Goal: Task Accomplishment & Management: Complete application form

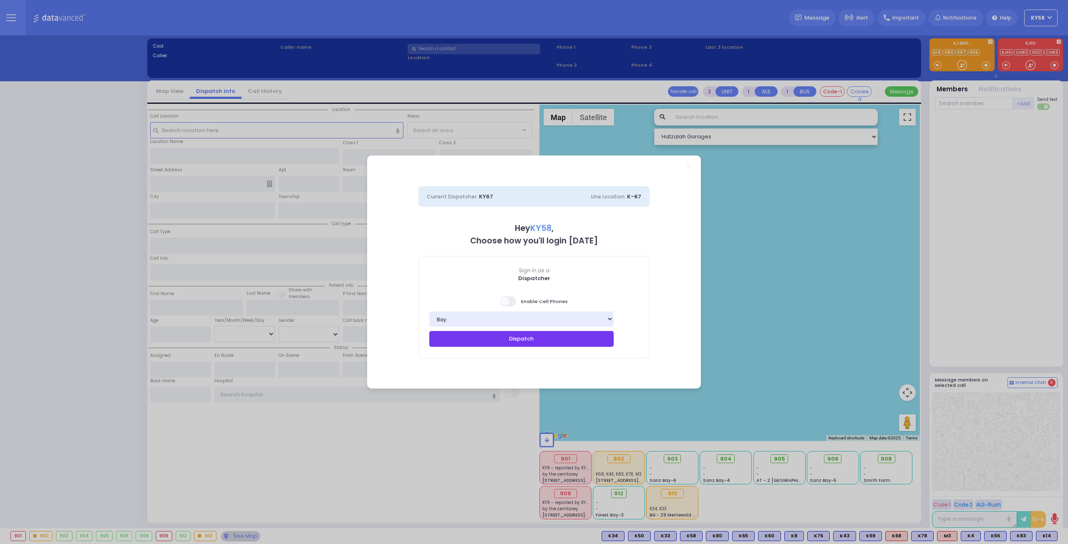
click at [530, 335] on button "Dispatch" at bounding box center [521, 339] width 184 height 16
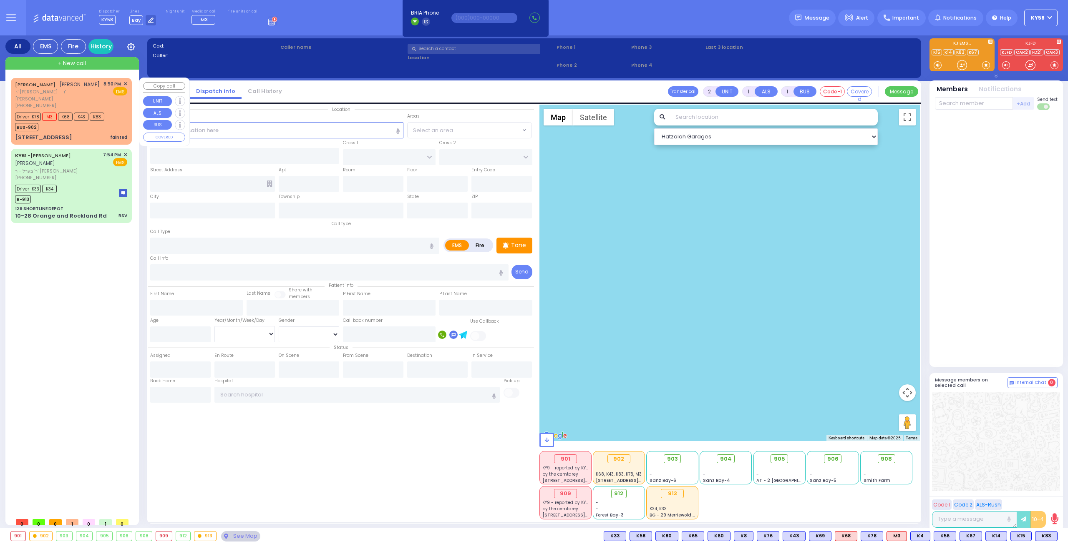
click at [96, 131] on div "BUS-902" at bounding box center [59, 126] width 89 height 10
select select
type input "fainted"
radio input "true"
type input "[PERSON_NAME]"
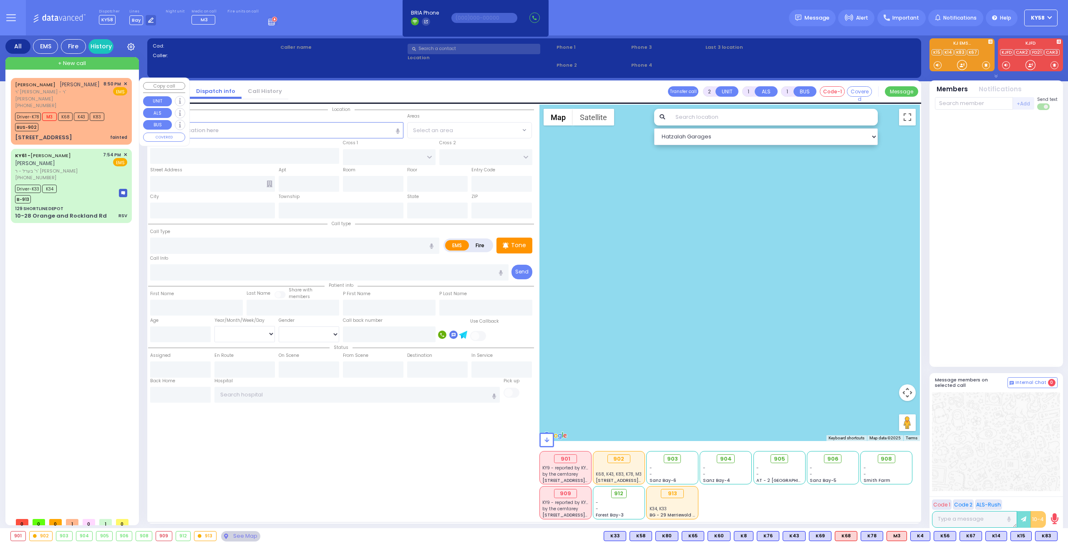
type input "GLANZ"
select select
type input "20:50"
type input "20:51"
select select "Hatzalah Garages"
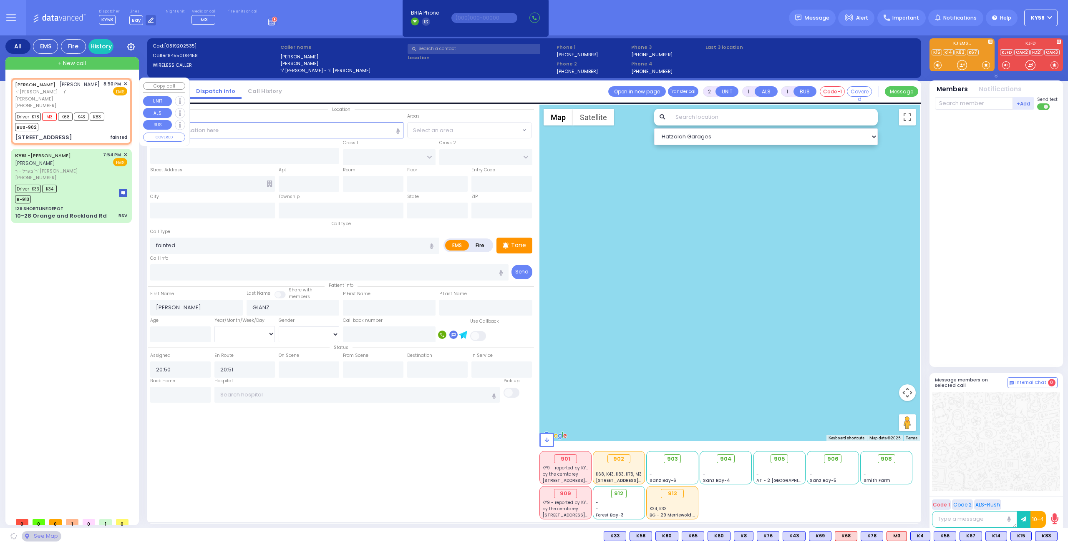
type input "[STREET_ADDRESS]"
type input "MONROE"
type input "[US_STATE]"
type input "10950"
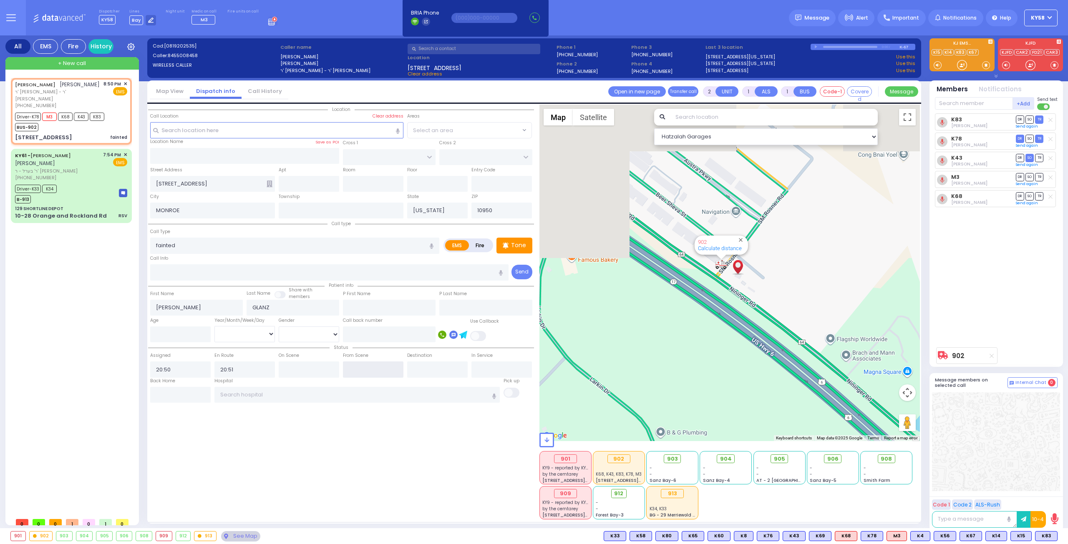
click at [358, 364] on input "text" at bounding box center [373, 370] width 60 height 16
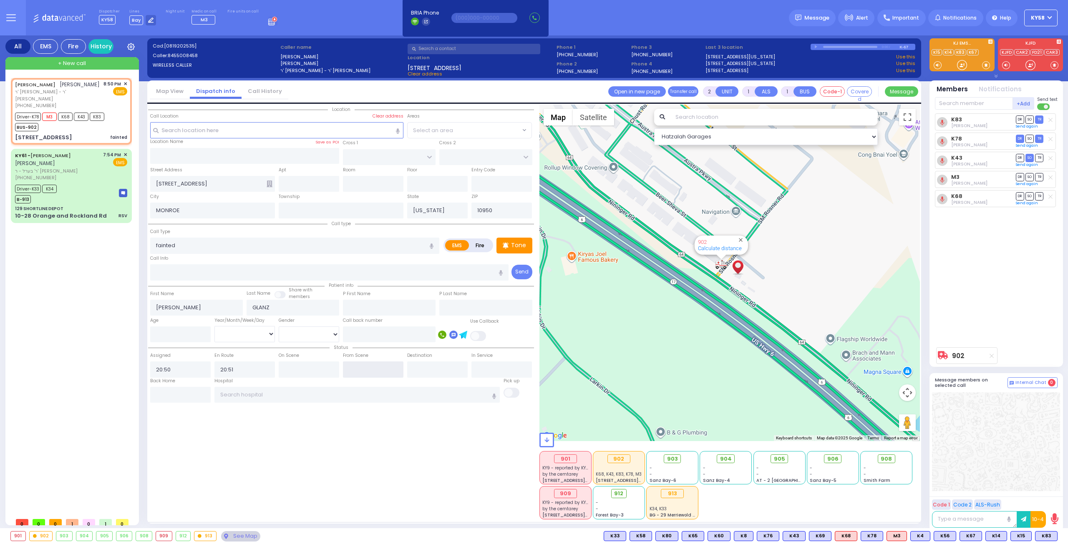
drag, startPoint x: 358, startPoint y: 364, endPoint x: 351, endPoint y: 364, distance: 6.7
click at [357, 364] on input "text" at bounding box center [373, 370] width 60 height 16
type input "21:24"
click at [307, 365] on input "text" at bounding box center [309, 370] width 60 height 16
select select
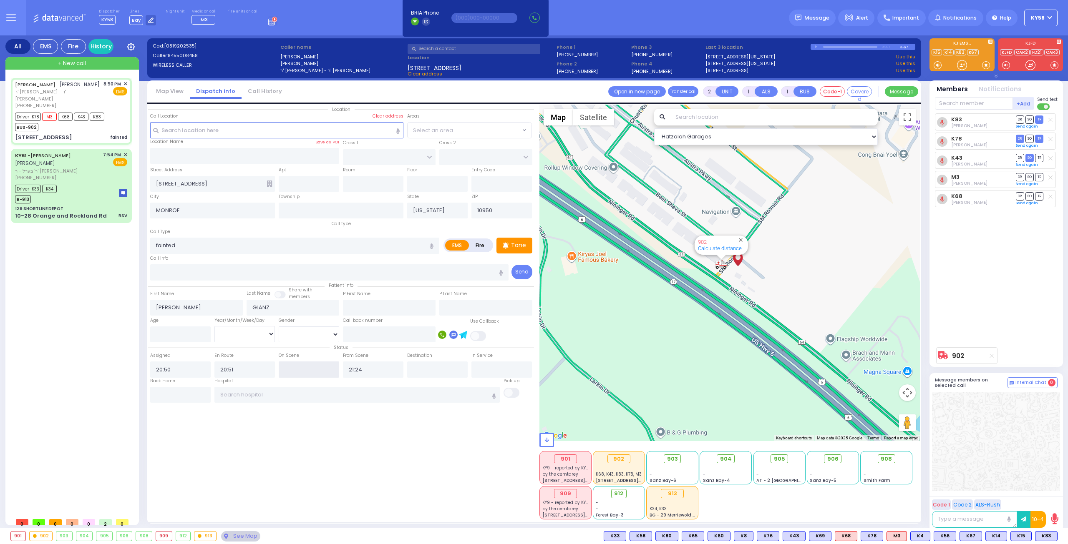
radio input "true"
select select
select select "Hatzalah Garages"
type input "20:53"
select select
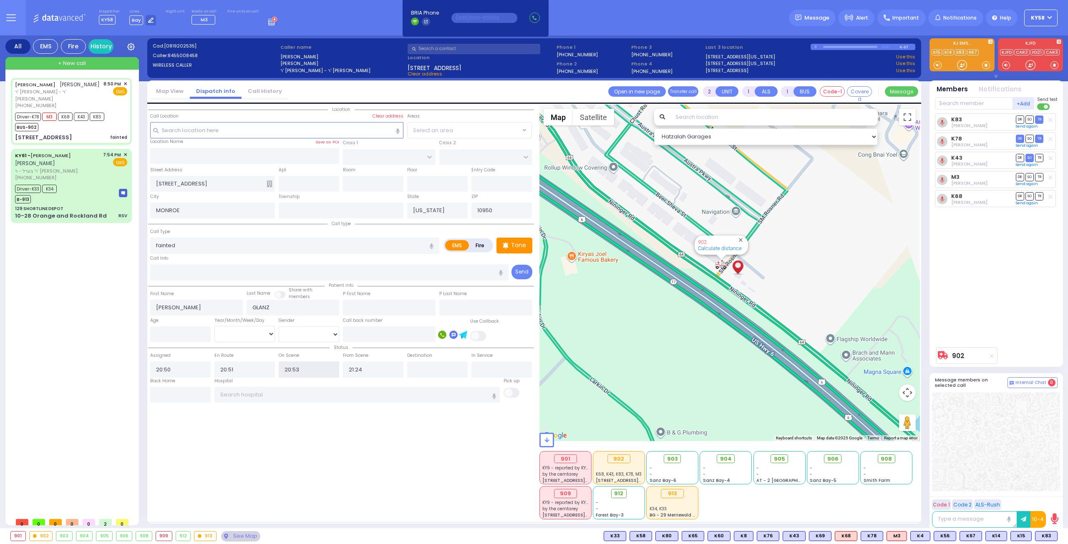
radio input "true"
select select
select select "Hatzalah Garages"
click at [382, 396] on input "text" at bounding box center [357, 395] width 286 height 16
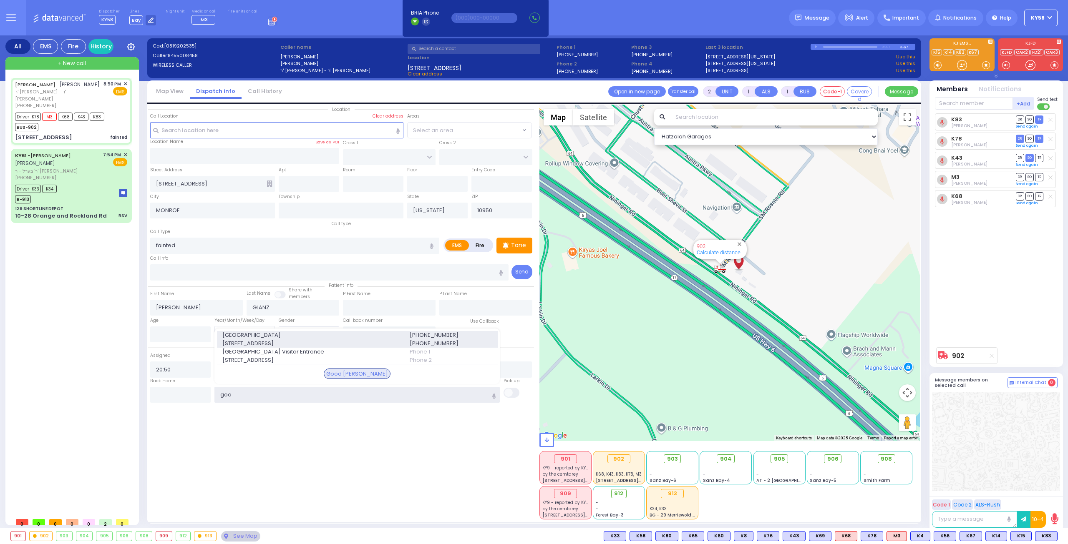
type input "goo"
click at [295, 339] on span "[STREET_ADDRESS]" at bounding box center [310, 343] width 177 height 8
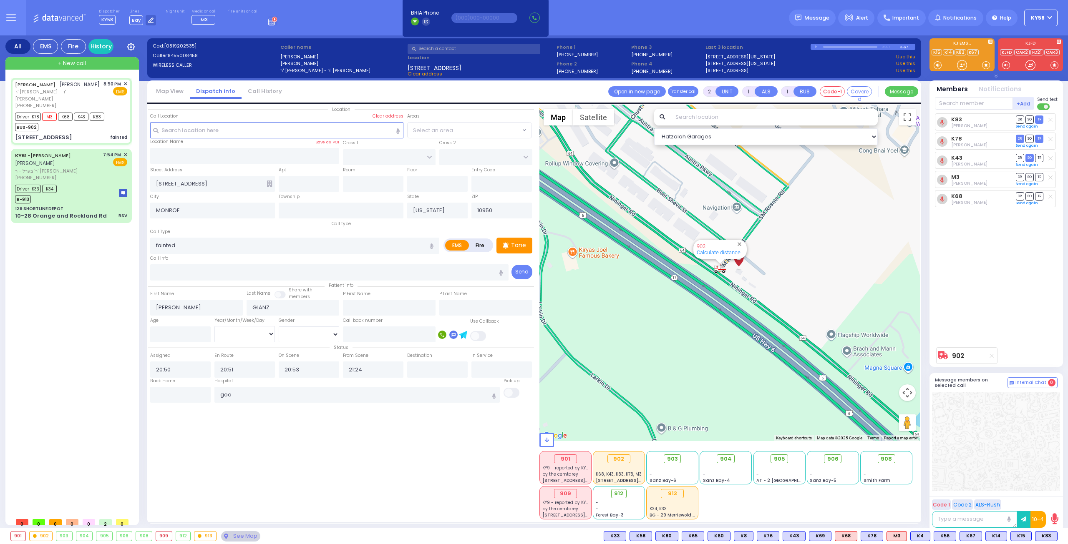
select select
radio input "true"
select select
type input "[GEOGRAPHIC_DATA]"
select select "Hatzalah Garages"
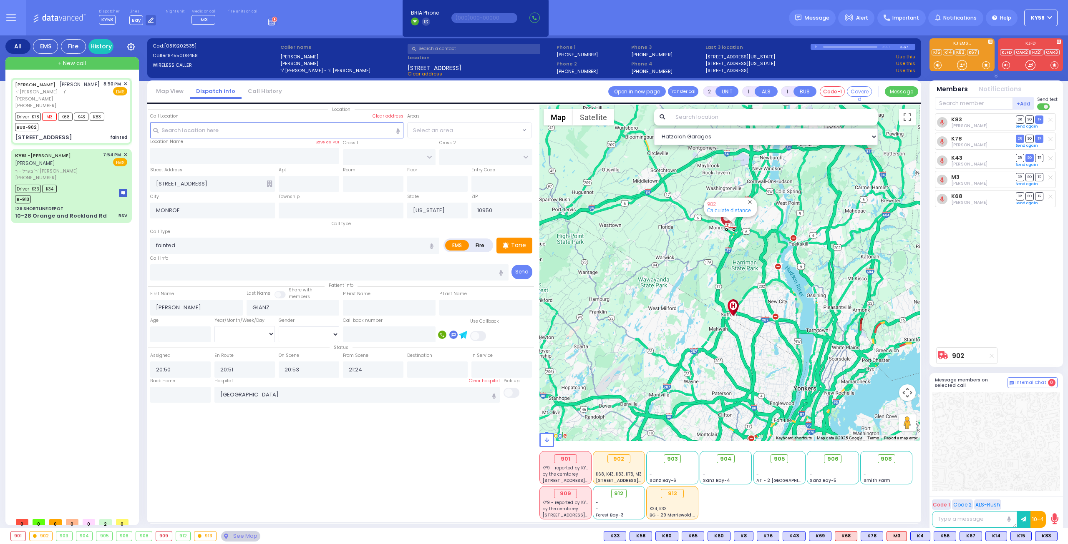
type input "6"
select select
radio input "true"
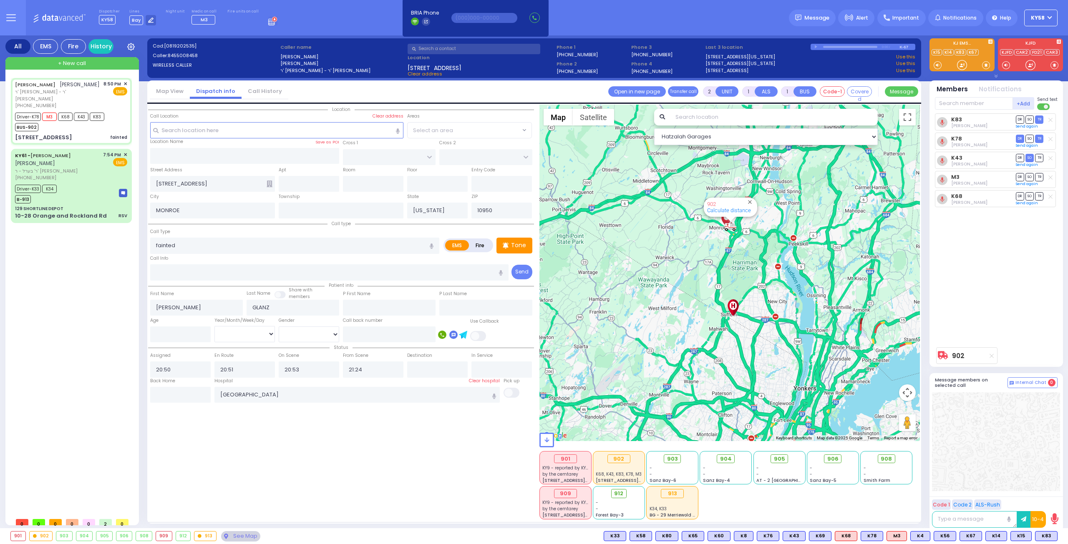
type input "Unknown"
select select "Year"
select select "Hatzalah Garages"
select select
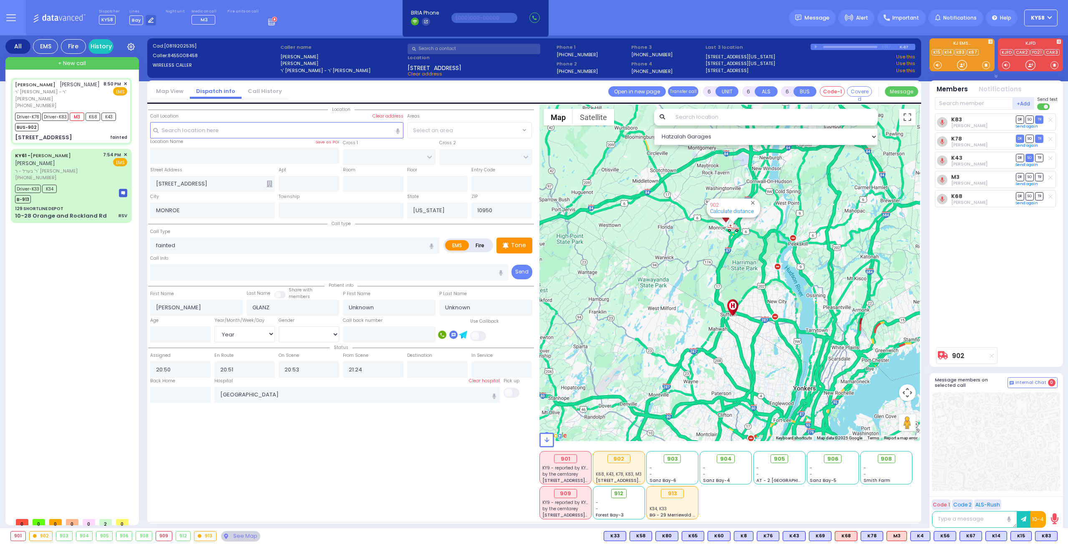
radio input "true"
select select "Year"
select select "Hatzalah Garages"
select select
radio input "true"
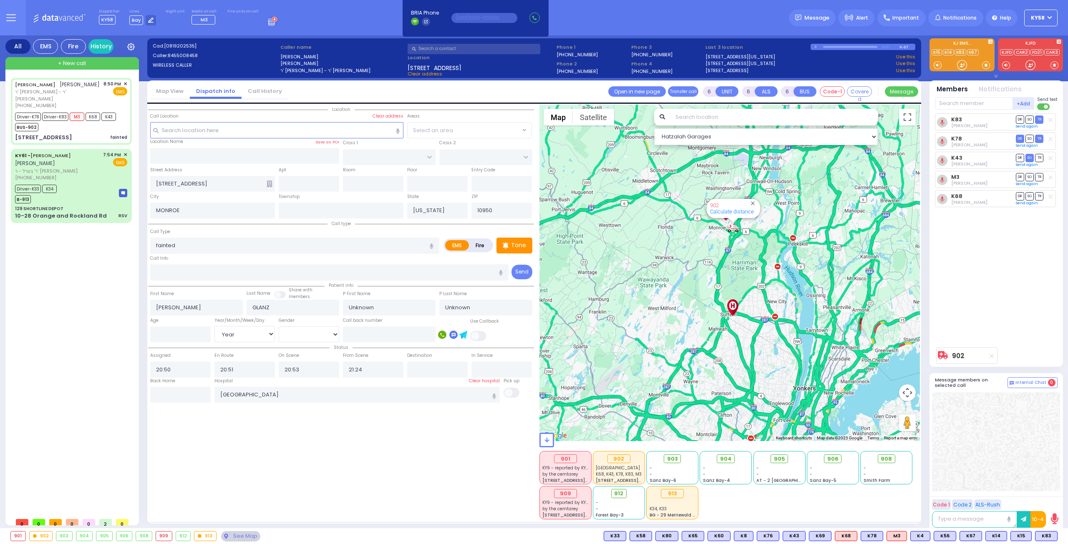
type input "[PERSON_NAME]"
type input "37"
select select "Year"
select select "[DEMOGRAPHIC_DATA]"
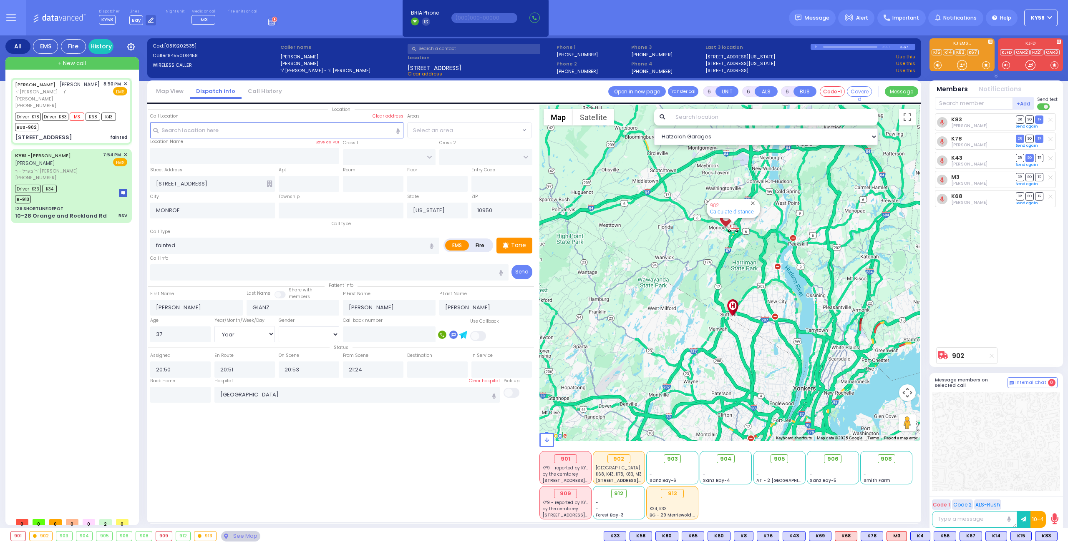
select select "Hatzalah Garages"
select select
radio input "true"
select select "Year"
select select "[DEMOGRAPHIC_DATA]"
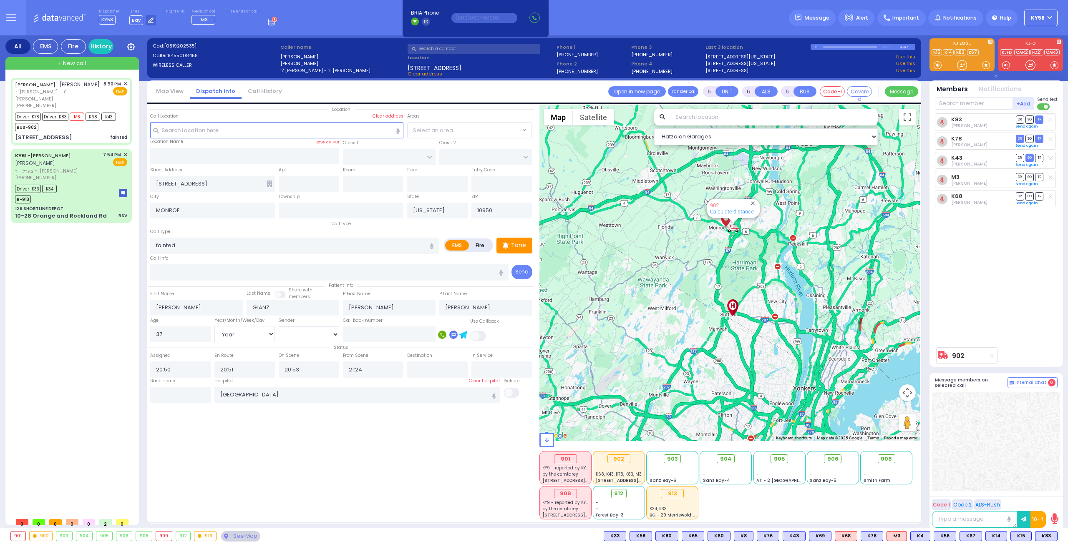
select select "Hatzalah Garages"
select select
radio input "true"
select select "Year"
select select "[DEMOGRAPHIC_DATA]"
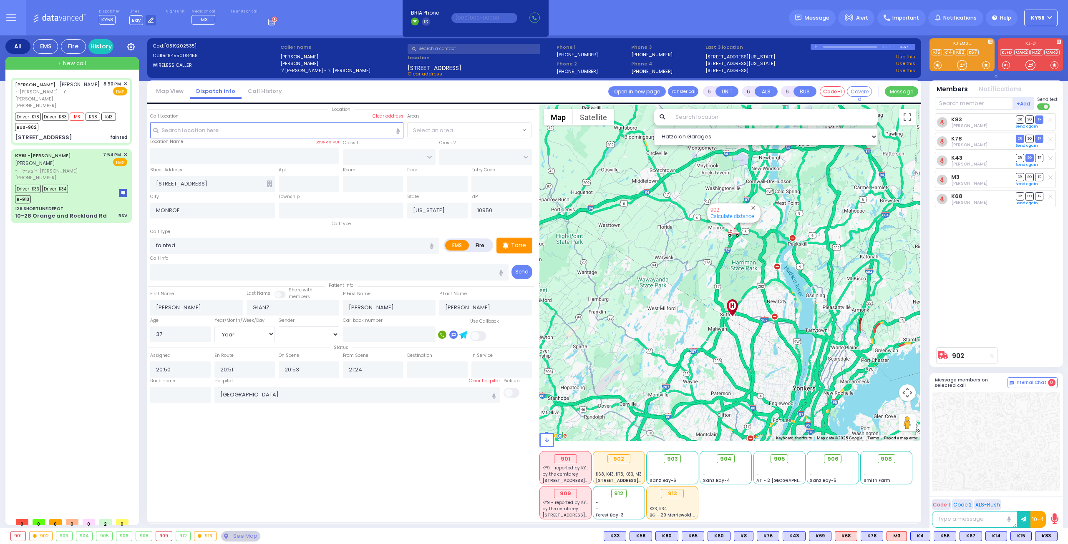
select select "Hatzalah Garages"
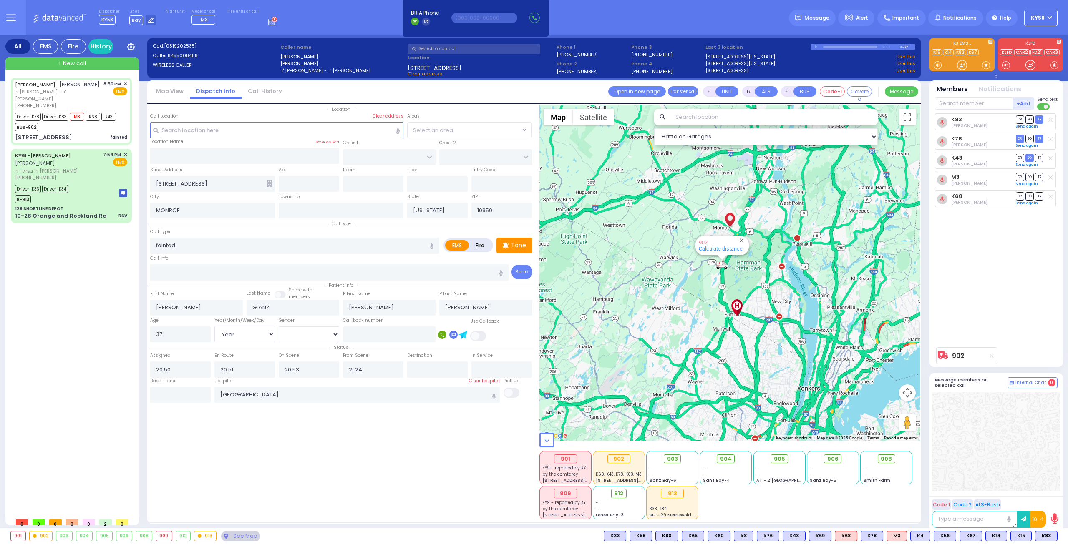
select select
radio input "true"
select select "Year"
select select "[DEMOGRAPHIC_DATA]"
select select "Hatzalah Garages"
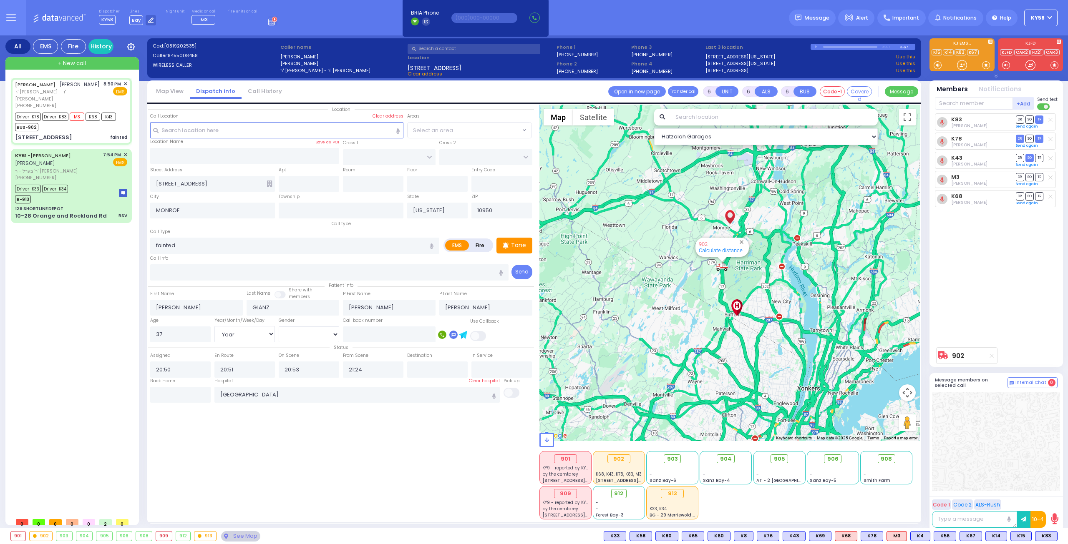
select select
radio input "true"
select select "Year"
select select "[DEMOGRAPHIC_DATA]"
select select "Hatzalah Garages"
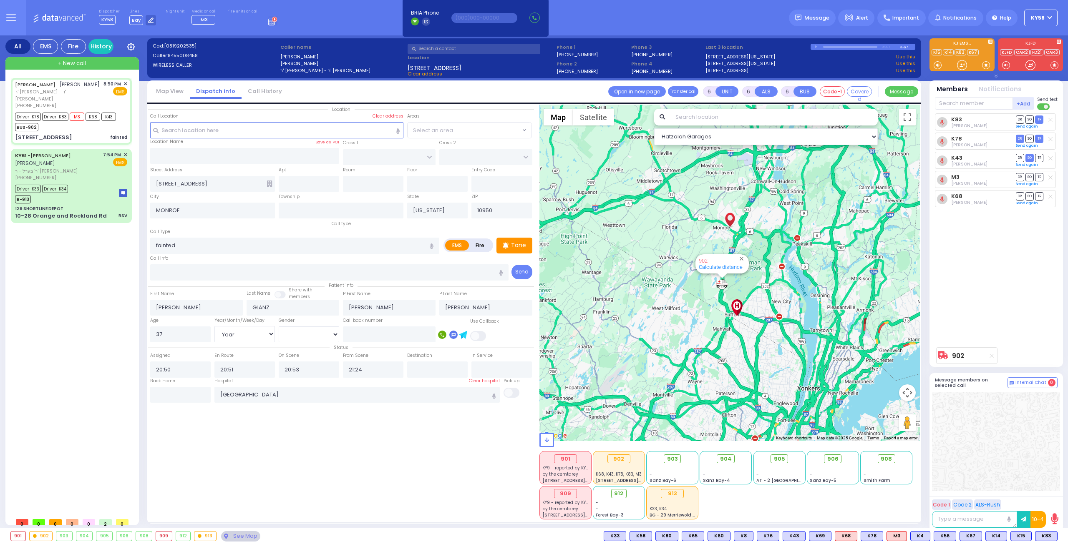
select select
radio input "true"
select select "Year"
select select "[DEMOGRAPHIC_DATA]"
select select "Hatzalah Garages"
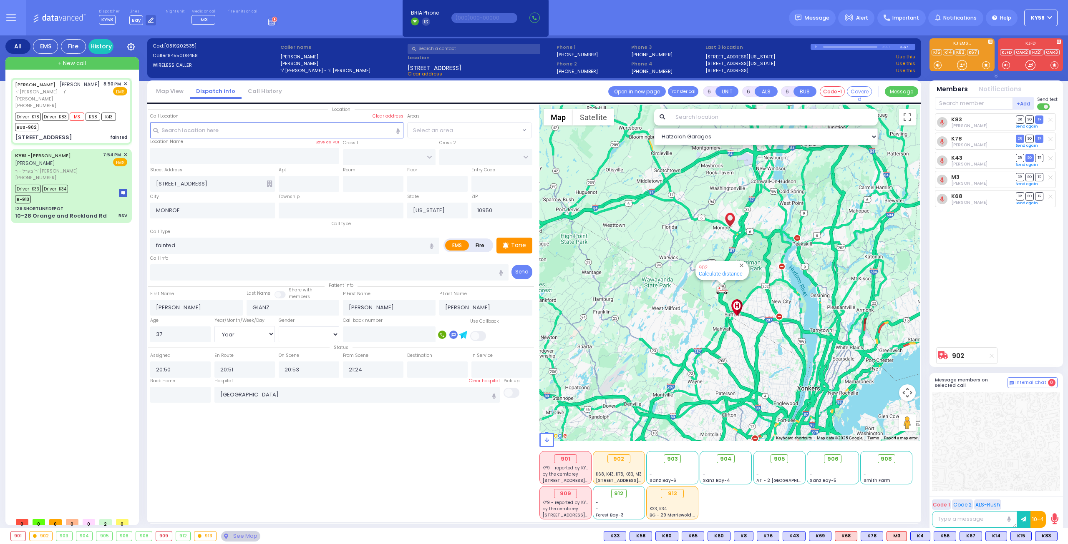
select select
radio input "true"
select select "Year"
select select "[DEMOGRAPHIC_DATA]"
select select "Hatzalah Garages"
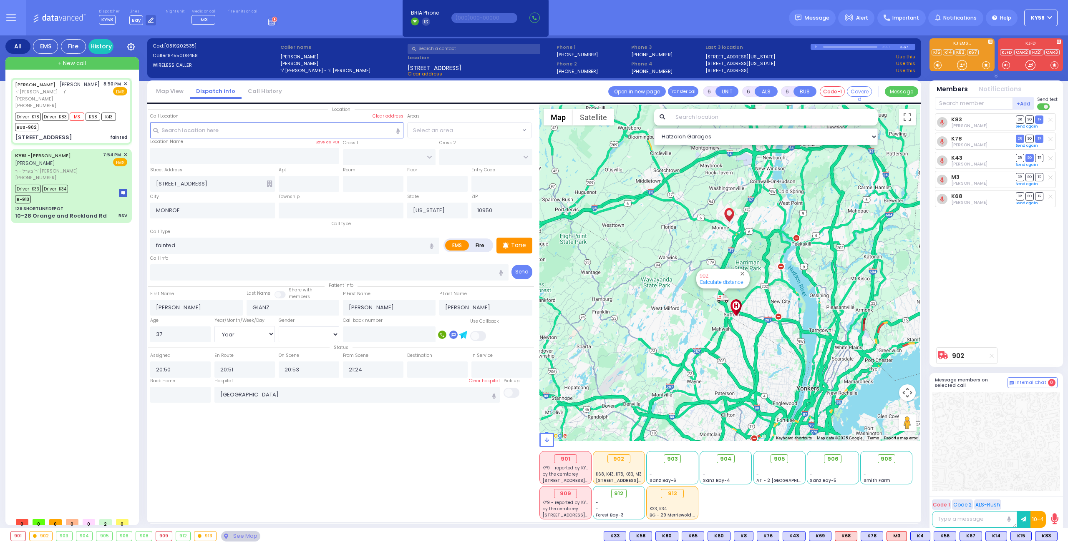
select select
radio input "true"
select select "Year"
select select "[DEMOGRAPHIC_DATA]"
select select "Hatzalah Garages"
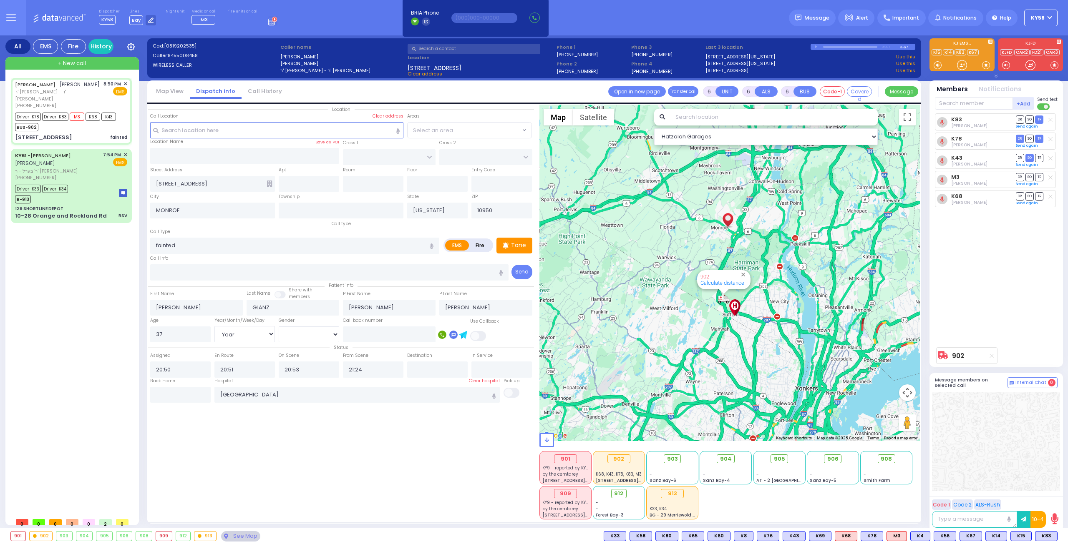
select select
radio input "true"
select select "Year"
select select "[DEMOGRAPHIC_DATA]"
select select "Hatzalah Garages"
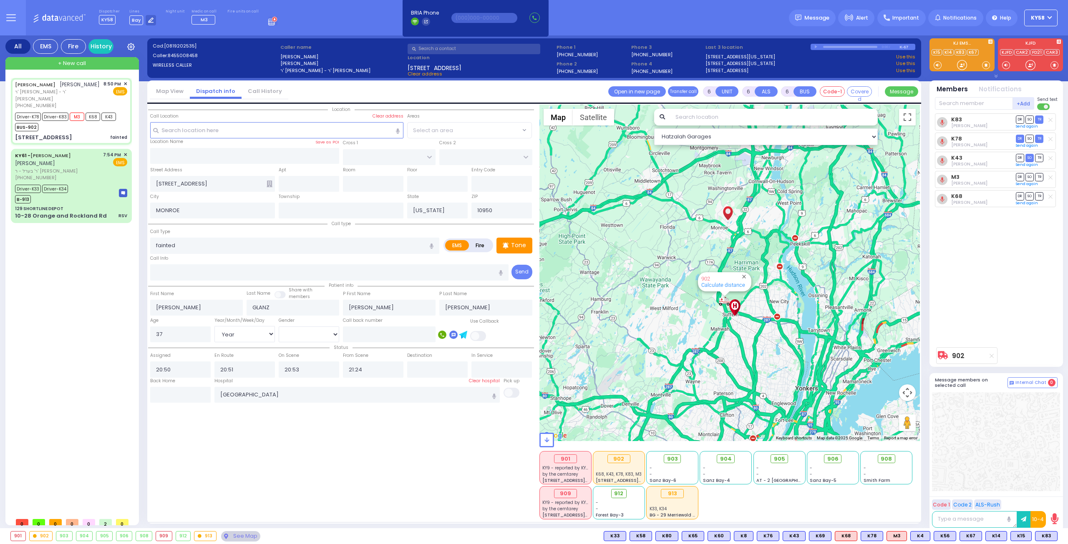
select select
radio input "true"
select select "Year"
select select "[DEMOGRAPHIC_DATA]"
select select "Hatzalah Garages"
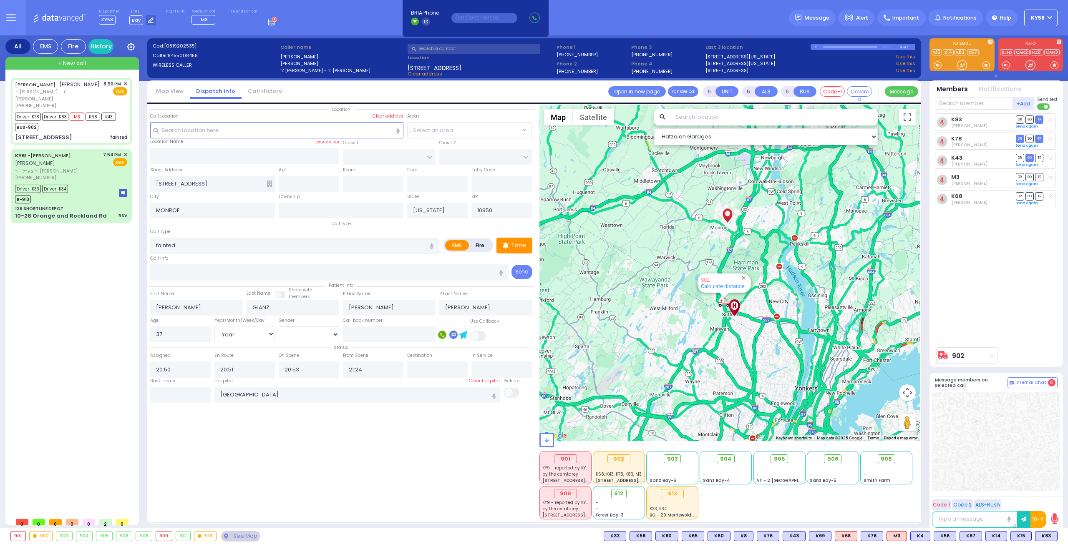
select select
radio input "true"
select select "Year"
select select "[DEMOGRAPHIC_DATA]"
select select "Hatzalah Garages"
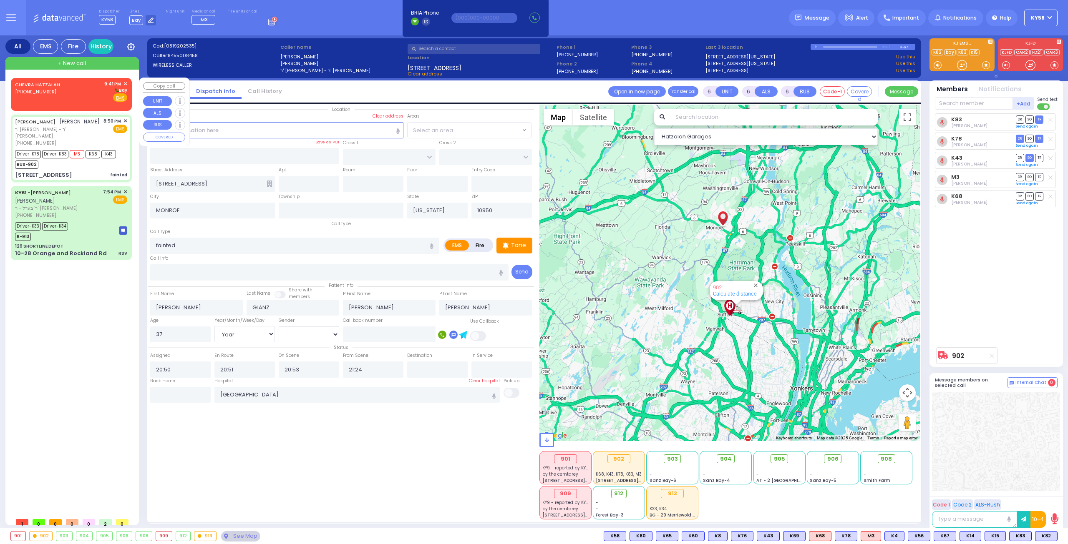
click at [64, 100] on div "CHEVRA HATZALAH [PHONE_NUMBER] 9:41 PM ✕ [GEOGRAPHIC_DATA]" at bounding box center [71, 91] width 112 height 22
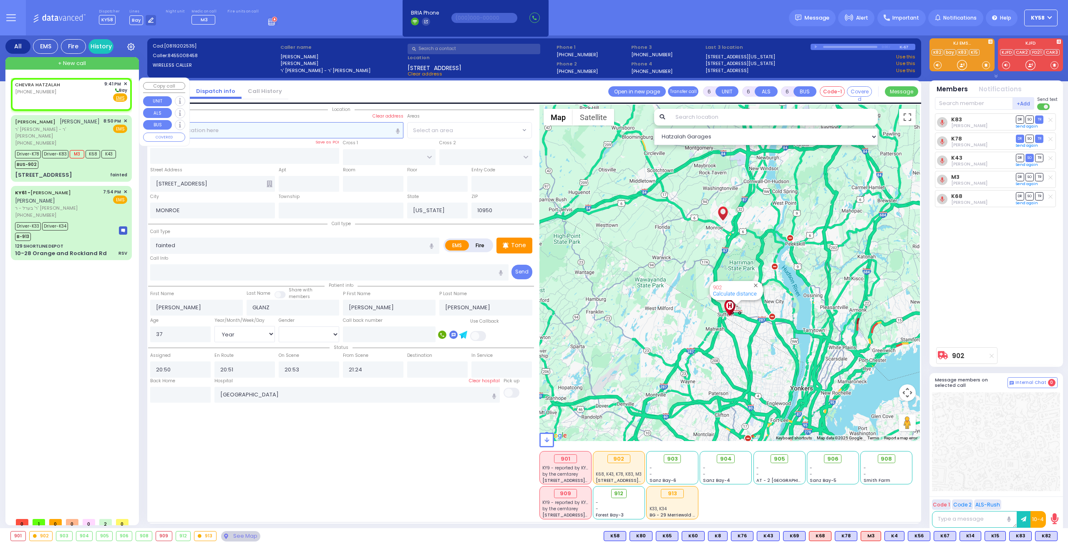
type input "2"
type input "1"
select select
radio input "true"
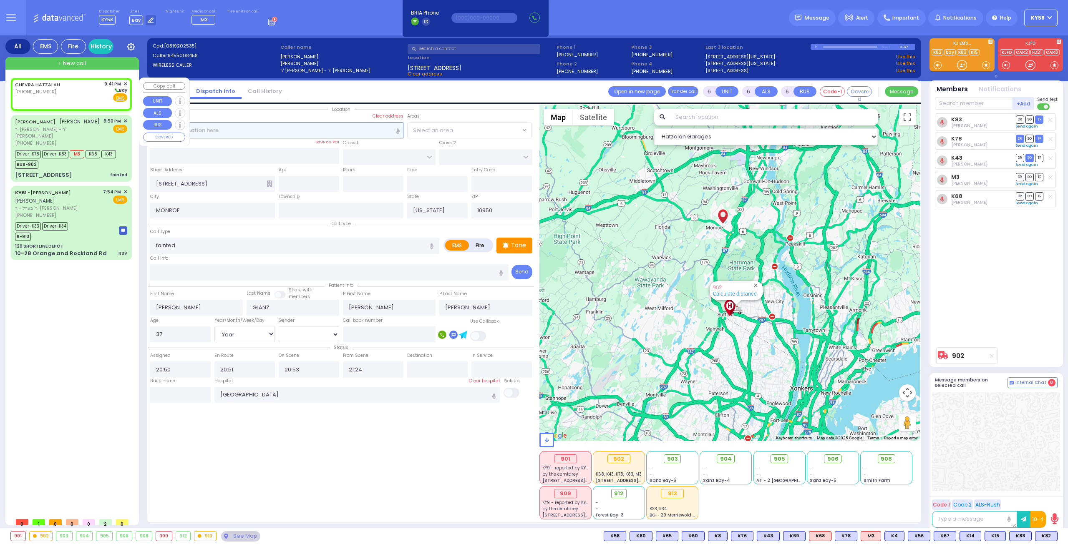
select select
type input "21:41"
select select "Hatzalah Garages"
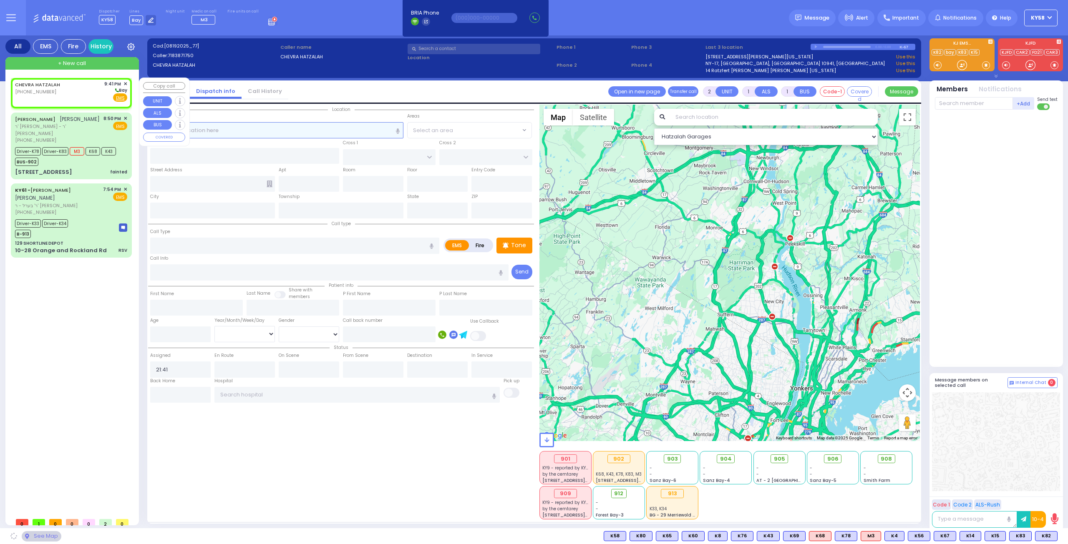
select select
radio input "true"
select select
select select "Hatzalah Garages"
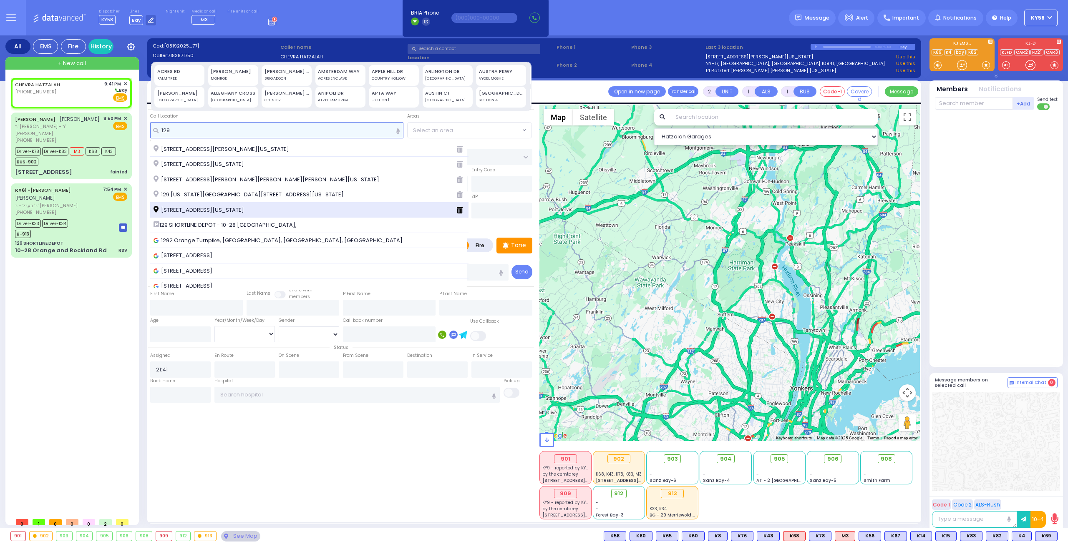
type input "129"
click at [232, 206] on span "[STREET_ADDRESS][US_STATE]" at bounding box center [199, 210] width 93 height 8
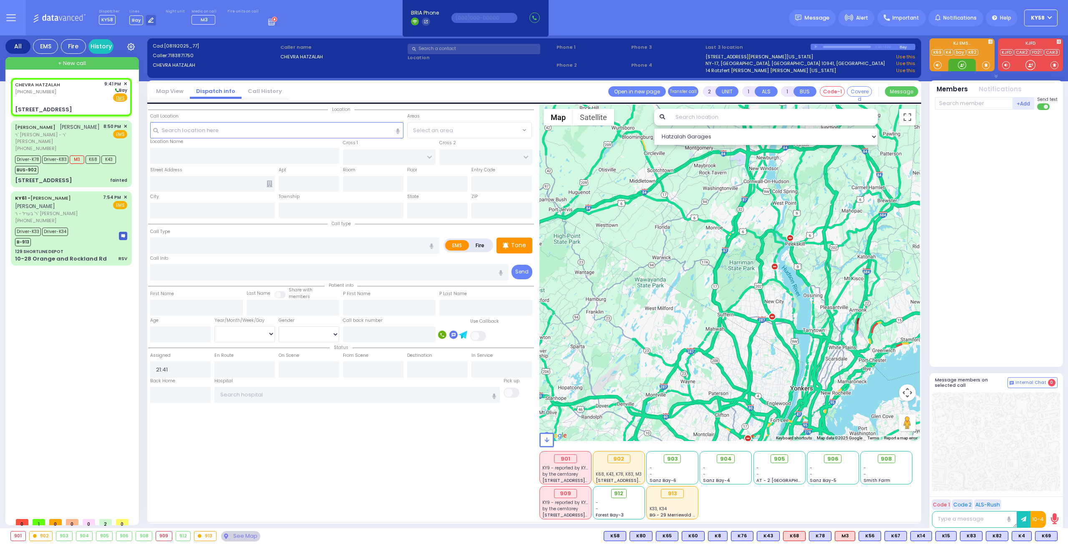
select select
radio input "true"
select select
select select "Hatzalah Garages"
type input "[STREET_ADDRESS]"
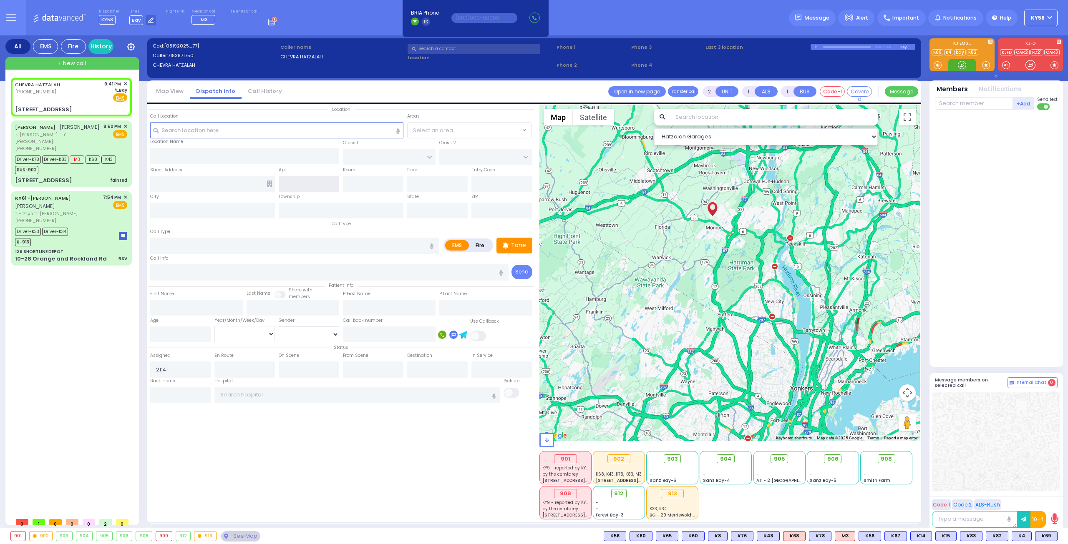
type input "Monroe"
type input "[US_STATE]"
type input "10950"
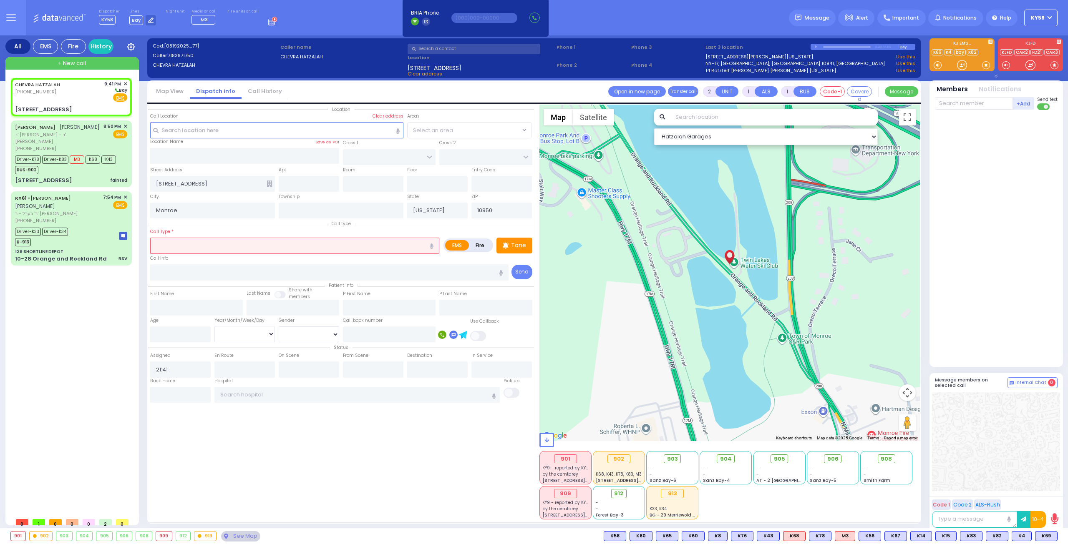
drag, startPoint x: 958, startPoint y: 96, endPoint x: 960, endPoint y: 101, distance: 5.2
click at [958, 97] on div "+Add Send text" at bounding box center [996, 103] width 123 height 15
click at [945, 103] on input "text" at bounding box center [974, 103] width 78 height 13
click at [942, 105] on input "text" at bounding box center [974, 103] width 78 height 13
drag, startPoint x: 974, startPoint y: 117, endPoint x: 969, endPoint y: 116, distance: 5.5
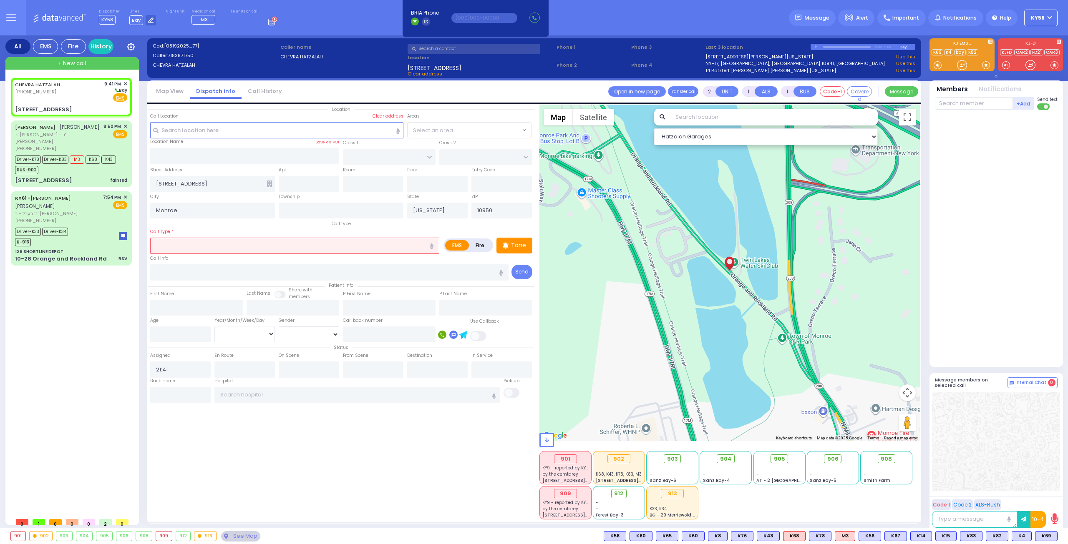
click at [971, 117] on div at bounding box center [997, 236] width 124 height 246
click at [1044, 530] on div "901 902 903 904 905 906" at bounding box center [534, 536] width 1068 height 16
click at [1045, 534] on span "K4" at bounding box center [1047, 536] width 19 height 9
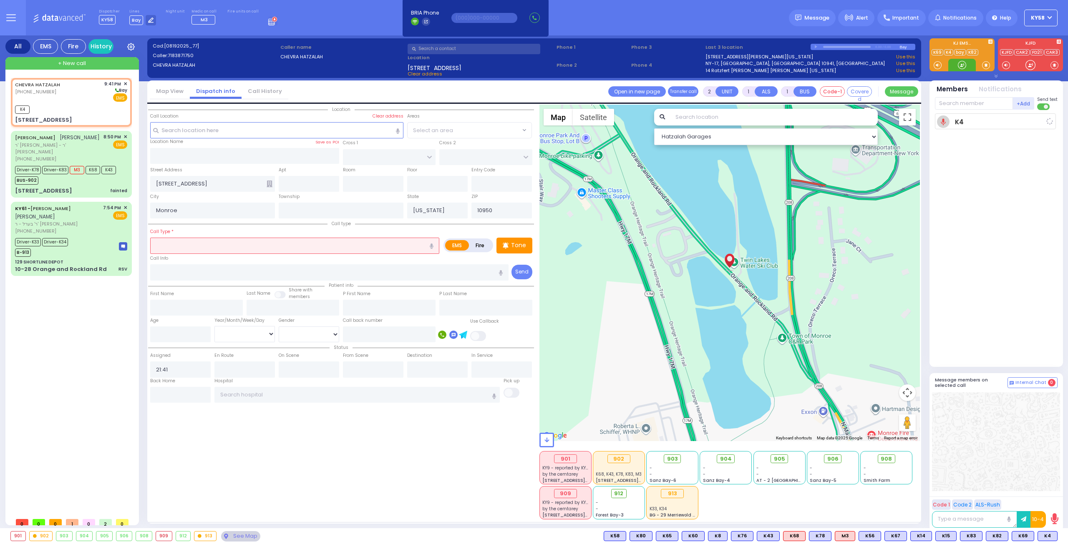
select select
radio input "true"
select select
type input "21:43"
select select "Hatzalah Garages"
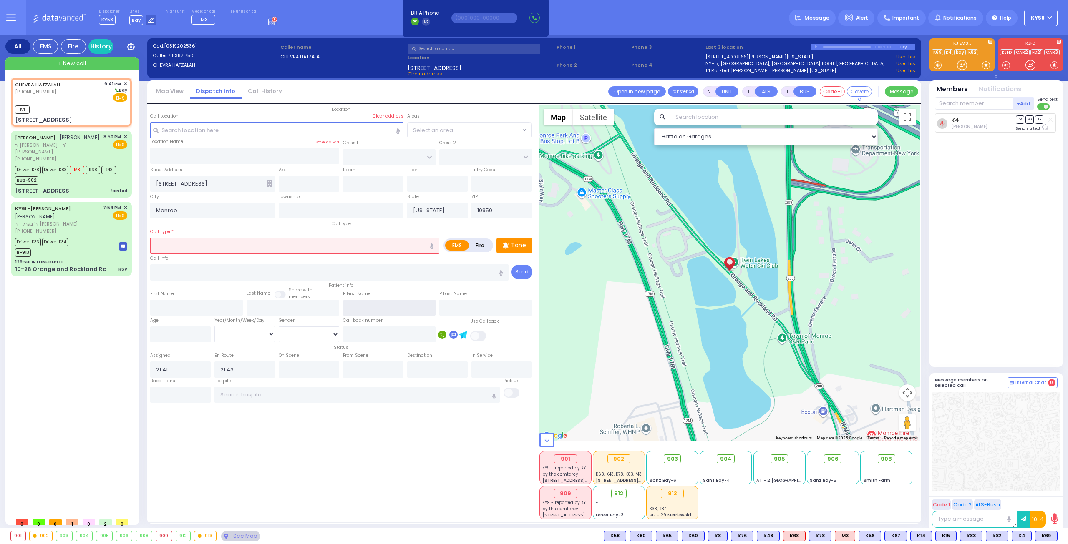
drag, startPoint x: 360, startPoint y: 307, endPoint x: 370, endPoint y: 312, distance: 10.8
click at [364, 311] on input "text" at bounding box center [389, 308] width 93 height 16
click at [472, 307] on input "text" at bounding box center [485, 308] width 93 height 16
click at [407, 332] on input "text" at bounding box center [389, 335] width 93 height 16
type input "3474230428"
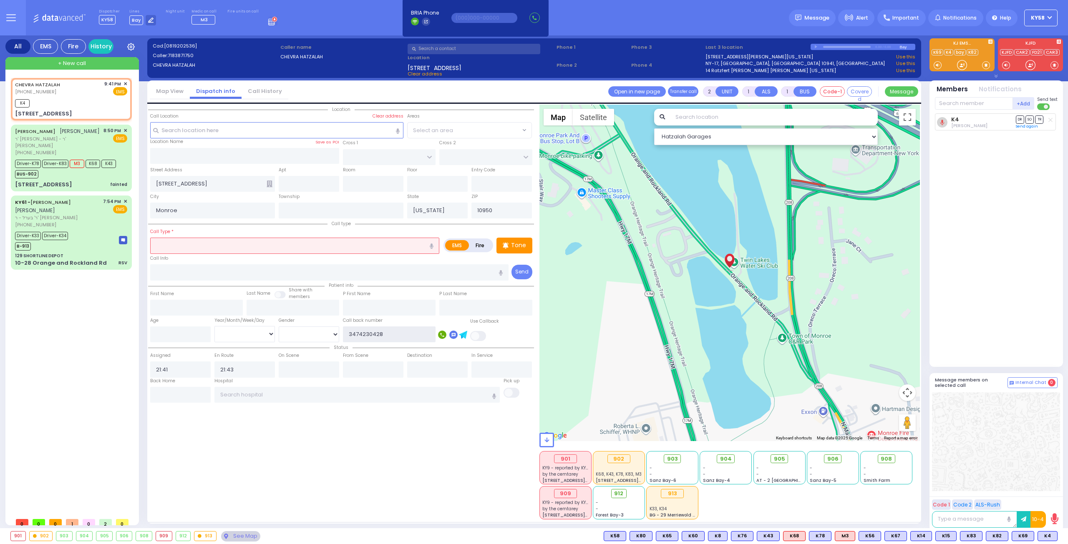
select select
radio input "true"
select select
select select "Hatzalah Garages"
type input "3474230428"
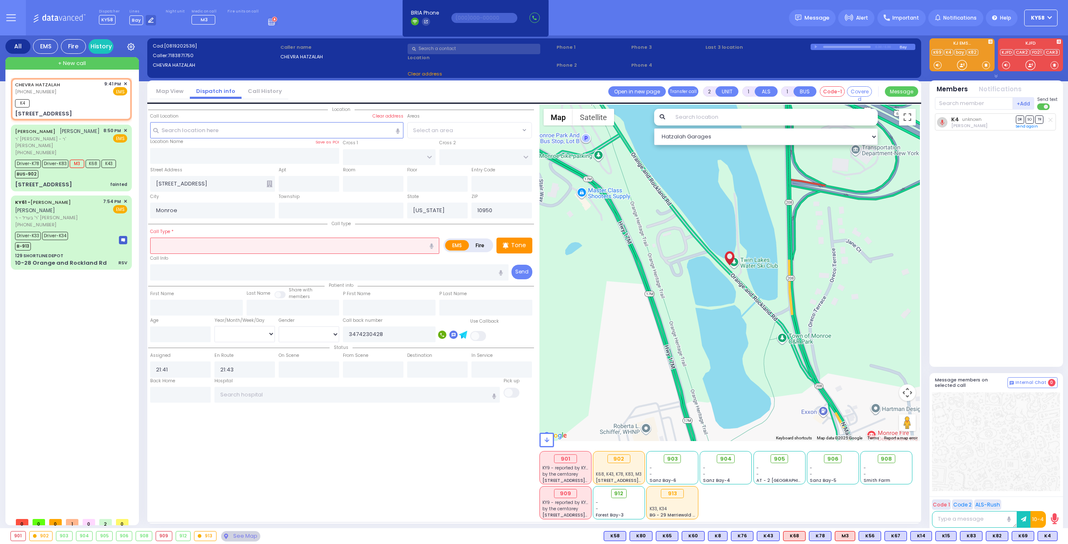
click at [280, 244] on input "text" at bounding box center [294, 246] width 289 height 16
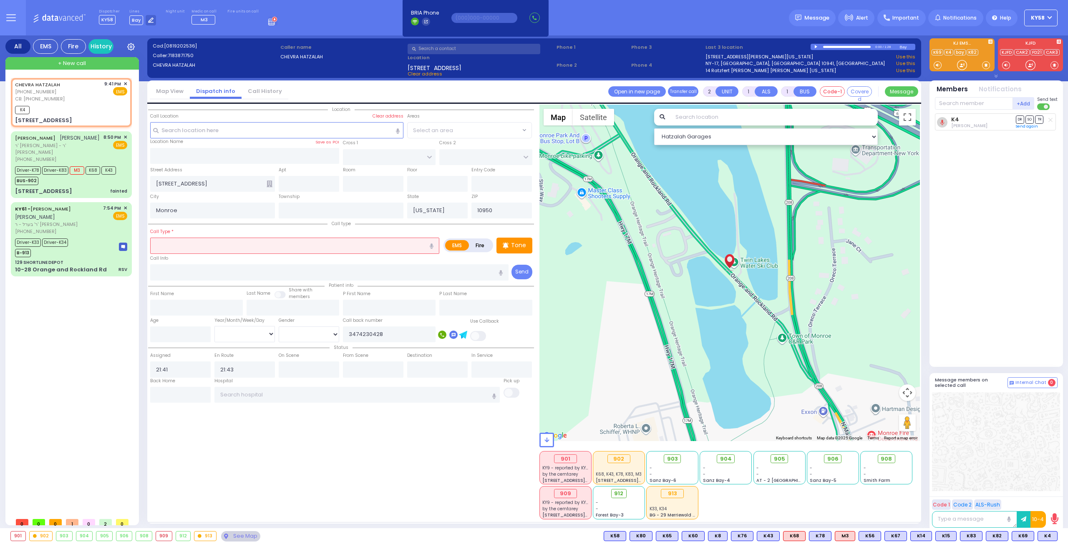
select select
radio input "true"
select select
type input "m"
select select "Hatzalah Garages"
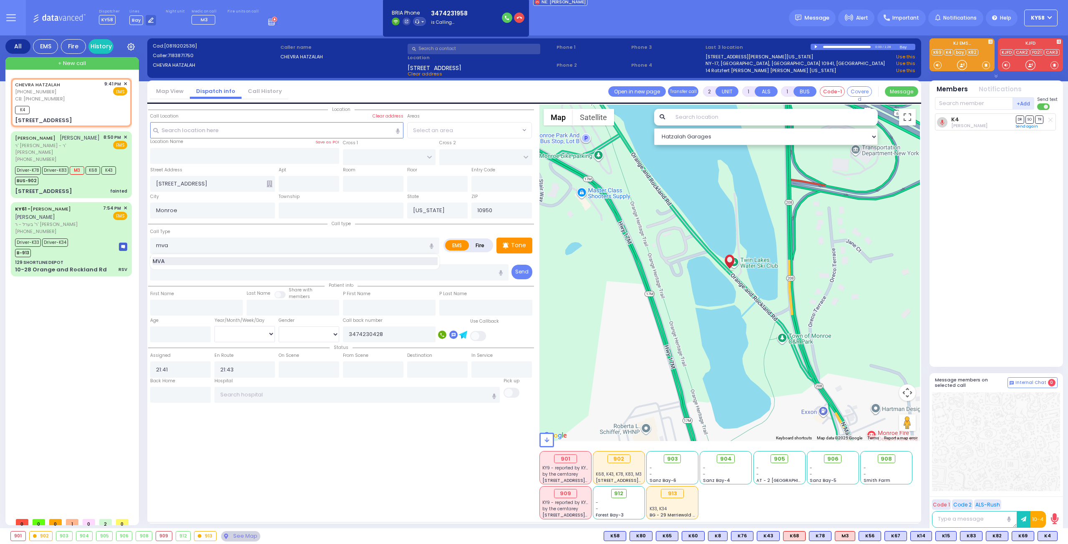
click at [242, 259] on div "MVA" at bounding box center [295, 261] width 285 height 8
type input "MVA"
type input "4"
select select
radio input "true"
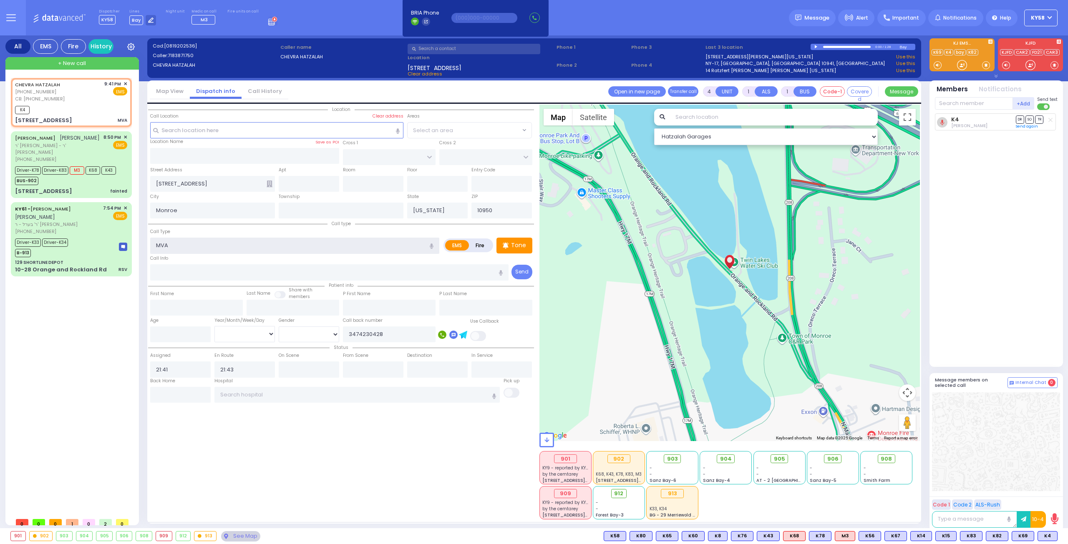
select select
select select "Hatzalah Garages"
click at [413, 395] on input "text" at bounding box center [357, 395] width 286 height 16
select select
radio input "true"
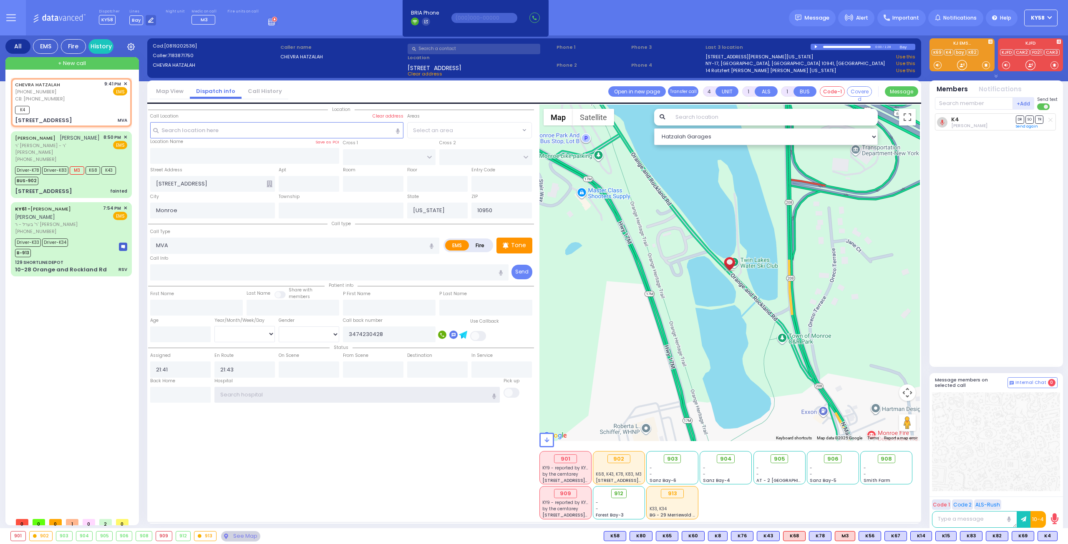
select select
select select "Hatzalah Garages"
click at [950, 106] on input "text" at bounding box center [974, 103] width 78 height 13
type input "69"
click at [962, 121] on div "KY69" at bounding box center [963, 120] width 42 height 8
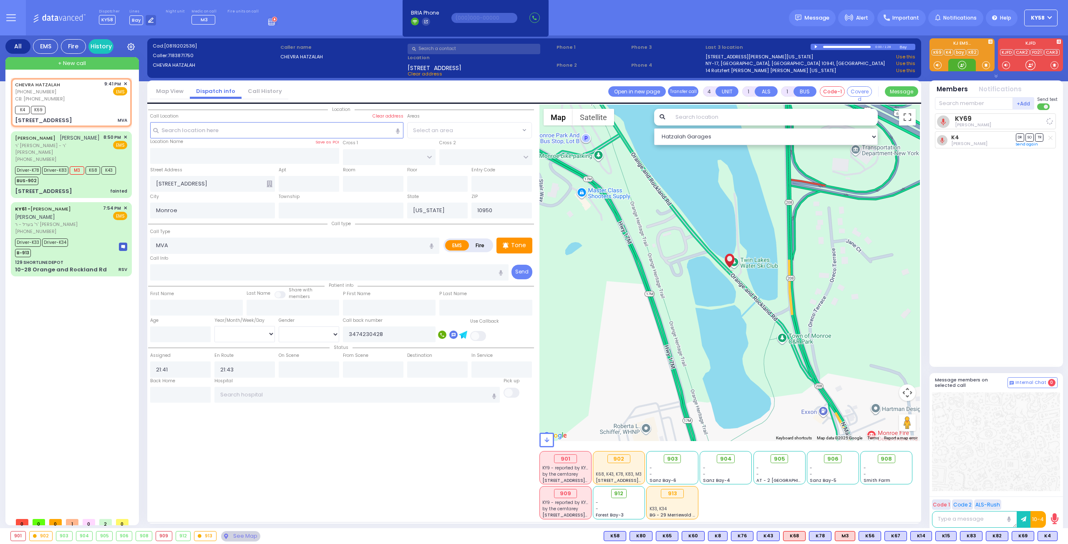
select select
radio input "true"
select select
select select "Hatzalah Garages"
click at [969, 106] on input "text" at bounding box center [974, 103] width 78 height 13
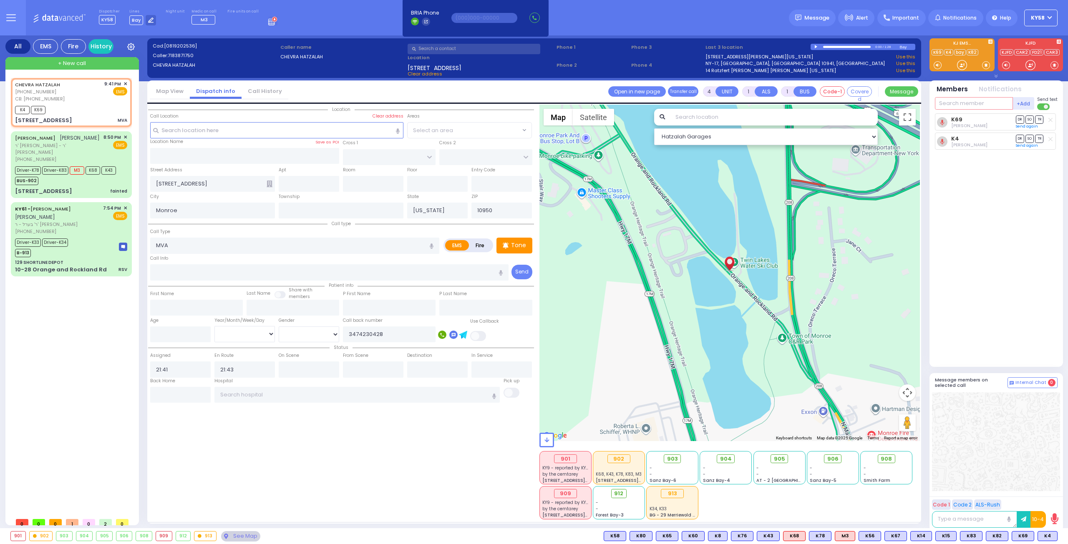
click at [971, 105] on input "text" at bounding box center [974, 103] width 78 height 13
click at [1032, 537] on button at bounding box center [1031, 536] width 4 height 9
click at [1025, 463] on icon at bounding box center [1025, 464] width 9 height 9
click at [1027, 440] on icon at bounding box center [1025, 441] width 9 height 9
click at [1029, 462] on icon at bounding box center [1025, 464] width 9 height 9
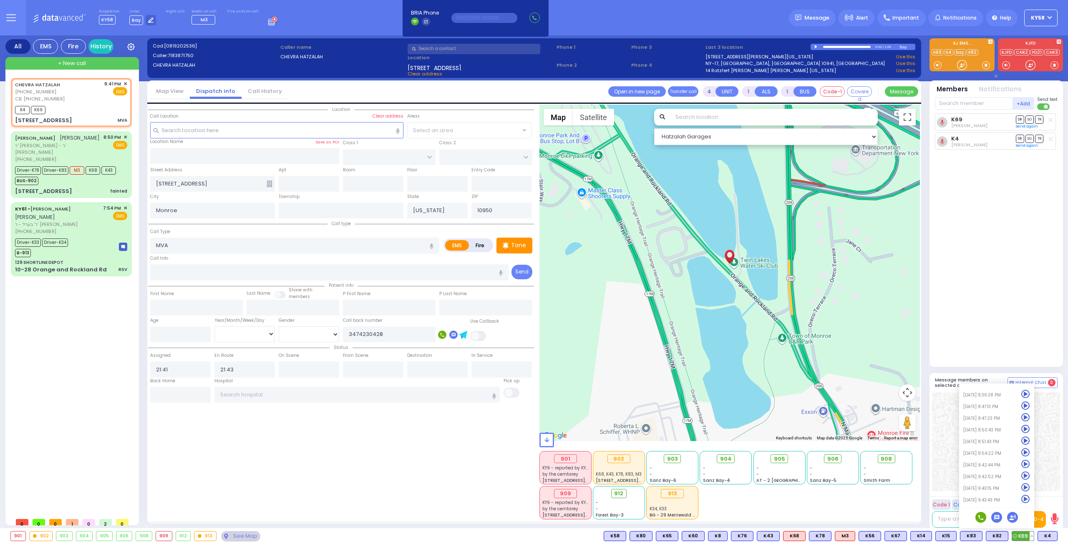
click at [1025, 473] on icon at bounding box center [1025, 476] width 9 height 9
click at [975, 106] on input "text" at bounding box center [974, 103] width 78 height 13
type input "56"
click at [953, 117] on div "KY56" at bounding box center [963, 120] width 42 height 8
select select
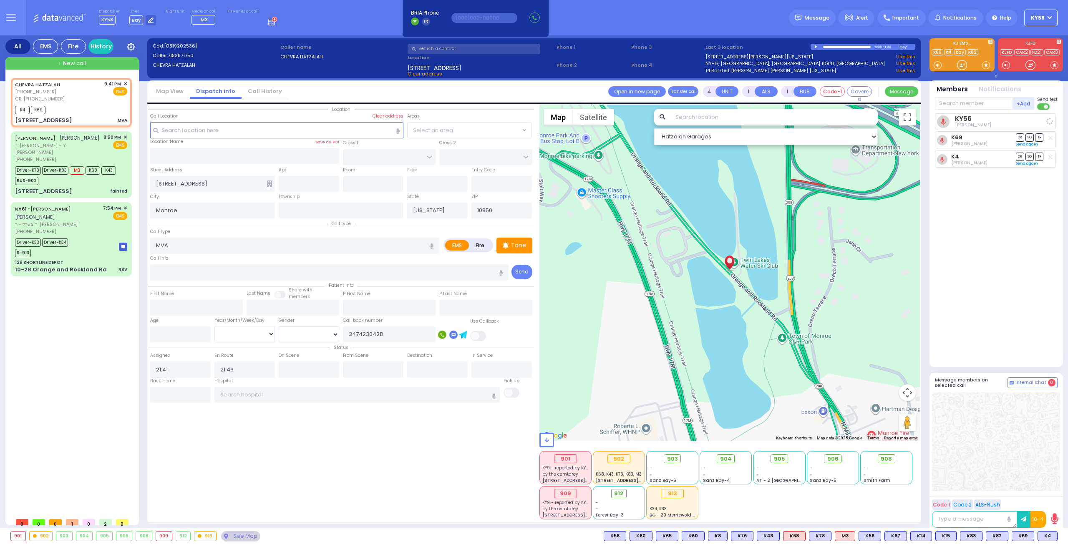
radio input "true"
select select
select select "Hatzalah Garages"
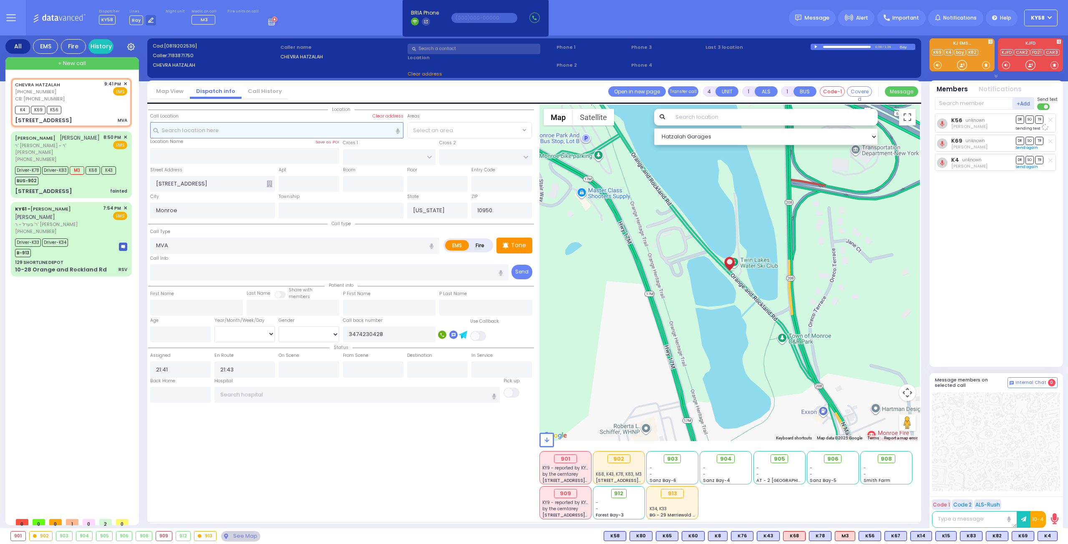
click at [213, 129] on input "text" at bounding box center [277, 130] width 254 height 16
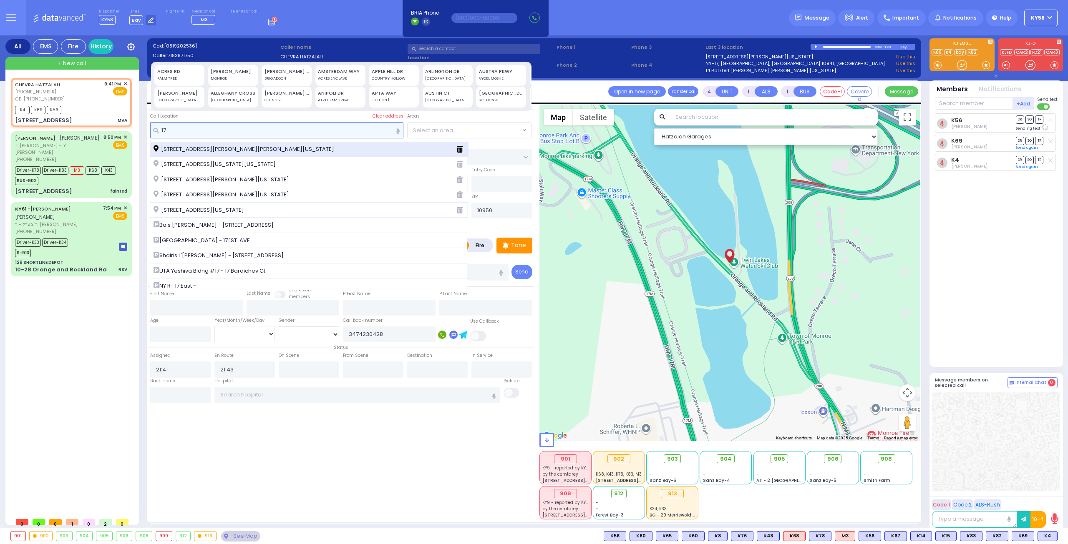
type input "1"
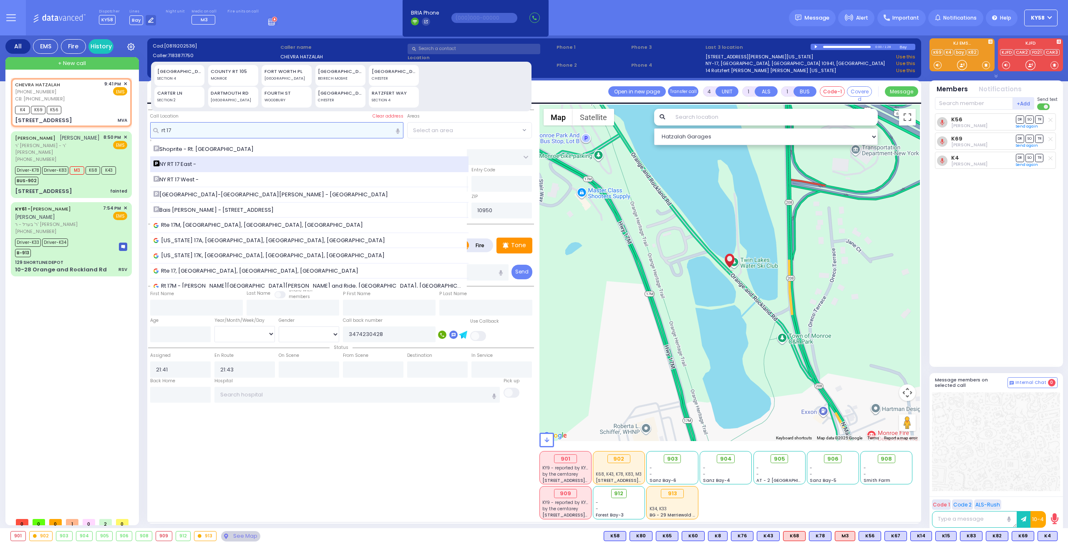
type input "rt 17"
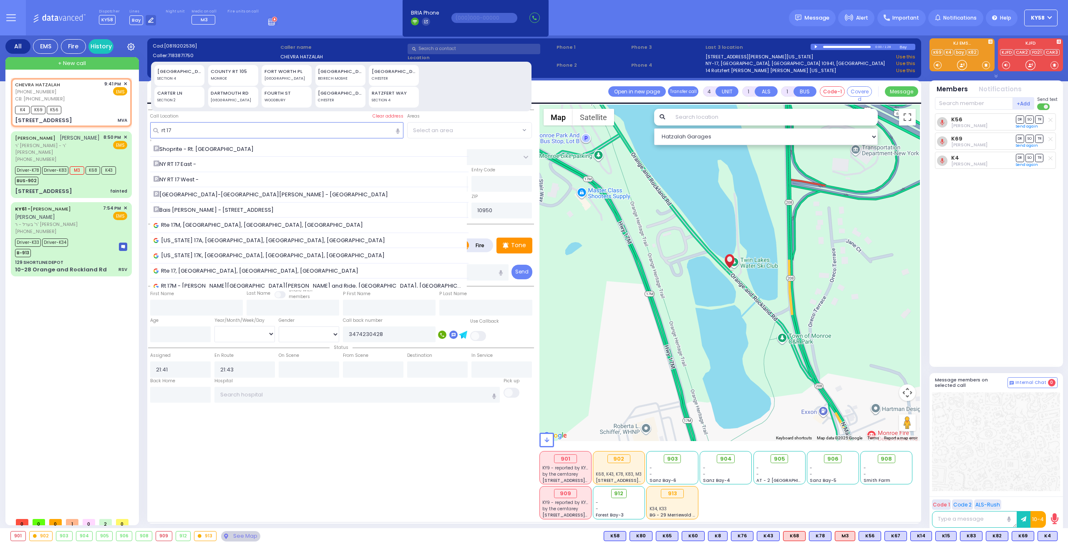
click at [219, 163] on div "NY RT 17 East -" at bounding box center [309, 164] width 312 height 8
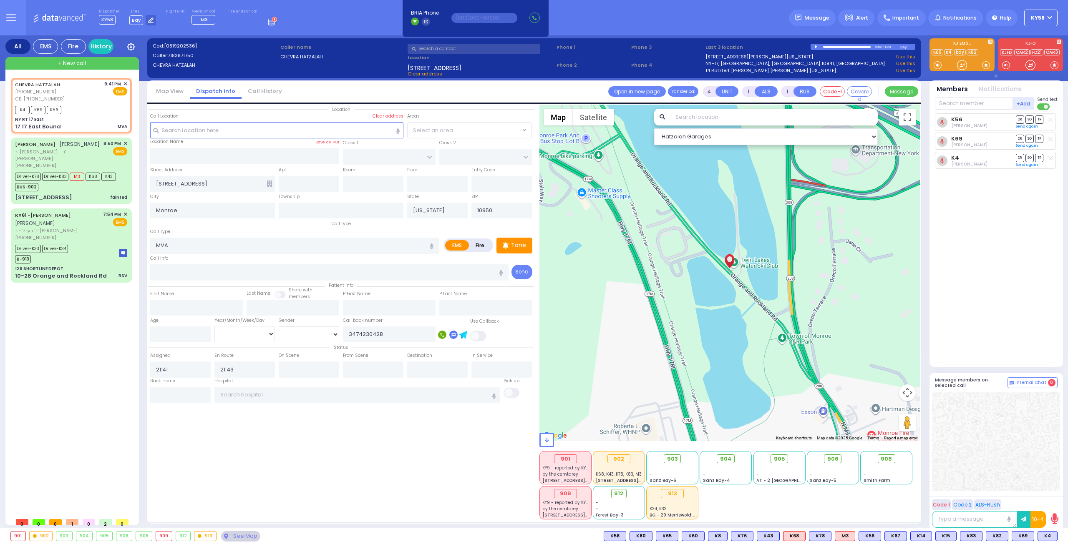
select select
radio input "true"
select select
select select "Hatzalah Garages"
type input "NY RT 17 East"
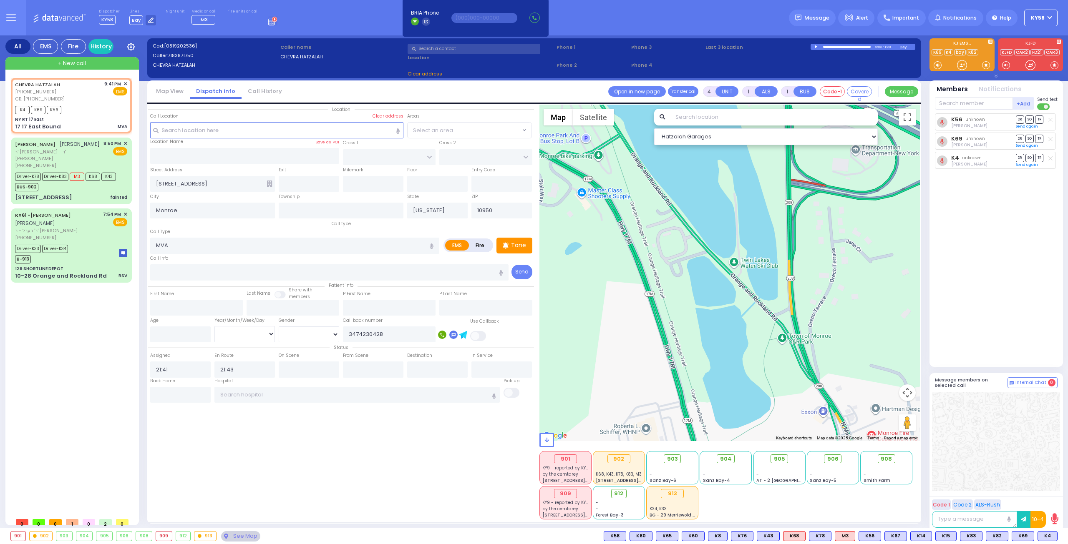
type input "17 17 East Bound"
click at [669, 460] on div "903" at bounding box center [671, 459] width 23 height 9
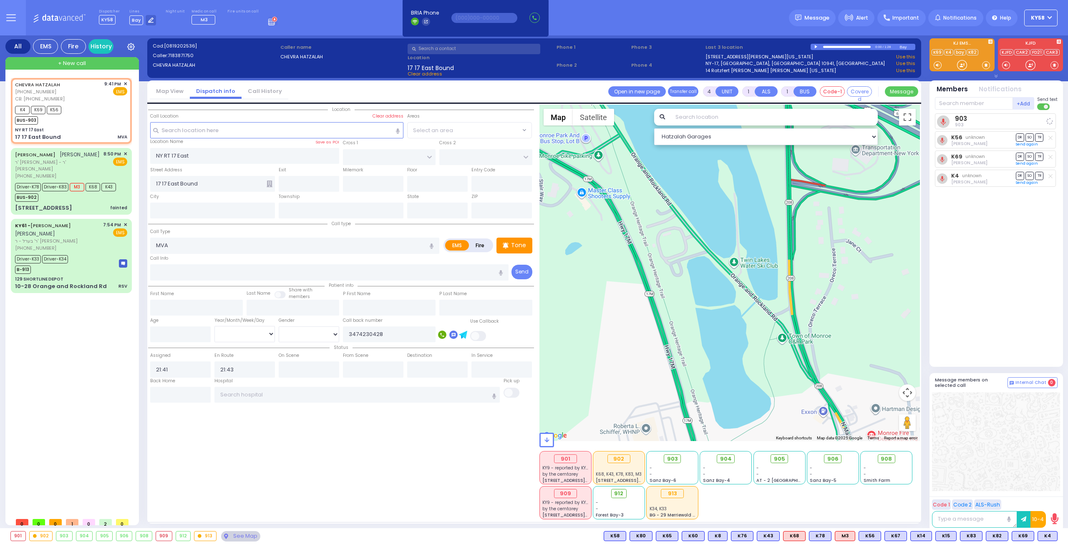
select select
radio input "true"
select select
select select "Hatzalah Garages"
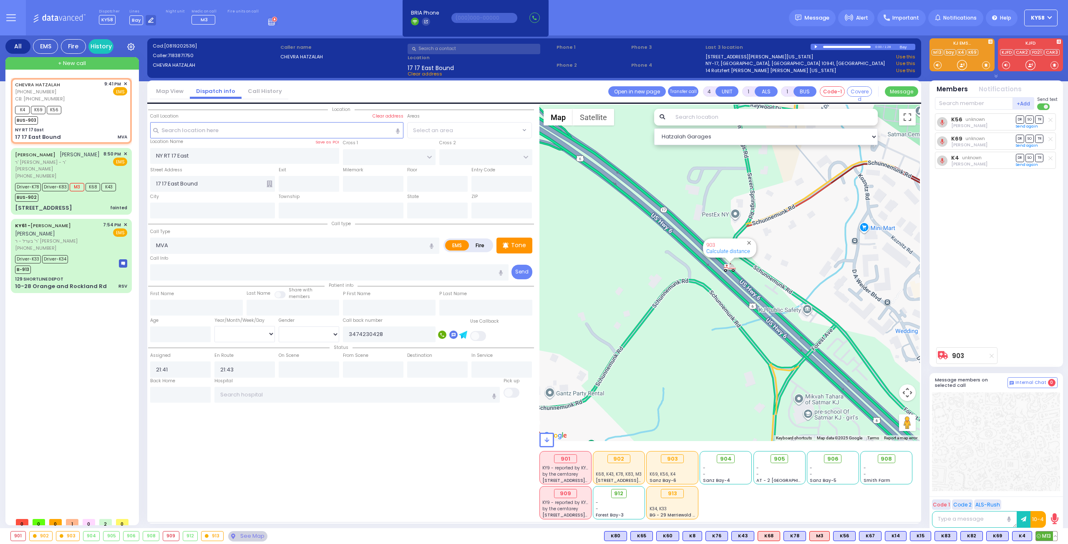
click at [1042, 535] on span "M13" at bounding box center [1046, 536] width 21 height 9
select select
radio input "true"
select select
select select "Hatzalah Garages"
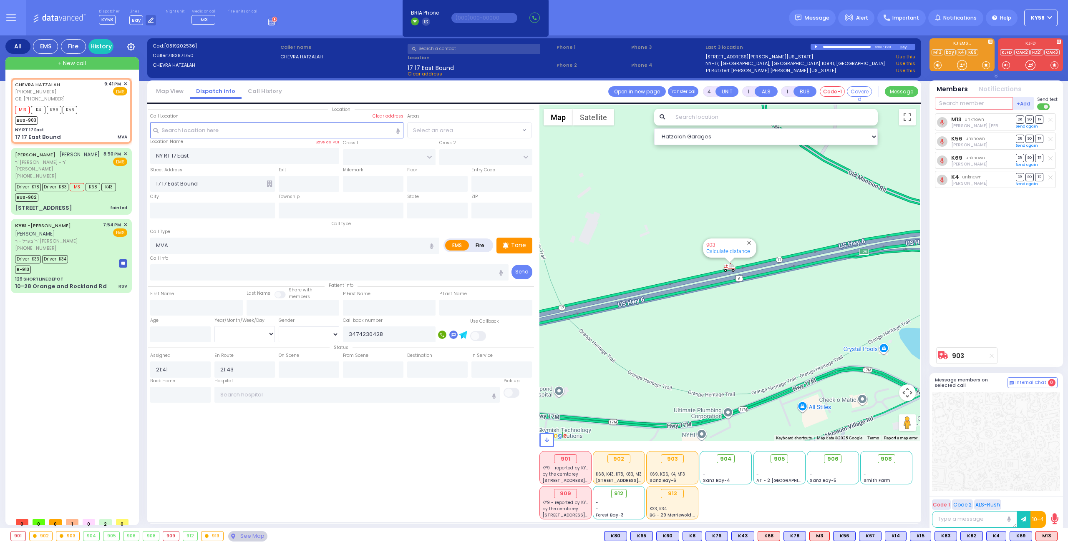
click at [954, 100] on input "text" at bounding box center [974, 103] width 78 height 13
type input "m3"
click at [979, 120] on div "Medic3" at bounding box center [963, 120] width 42 height 8
select select
radio input "true"
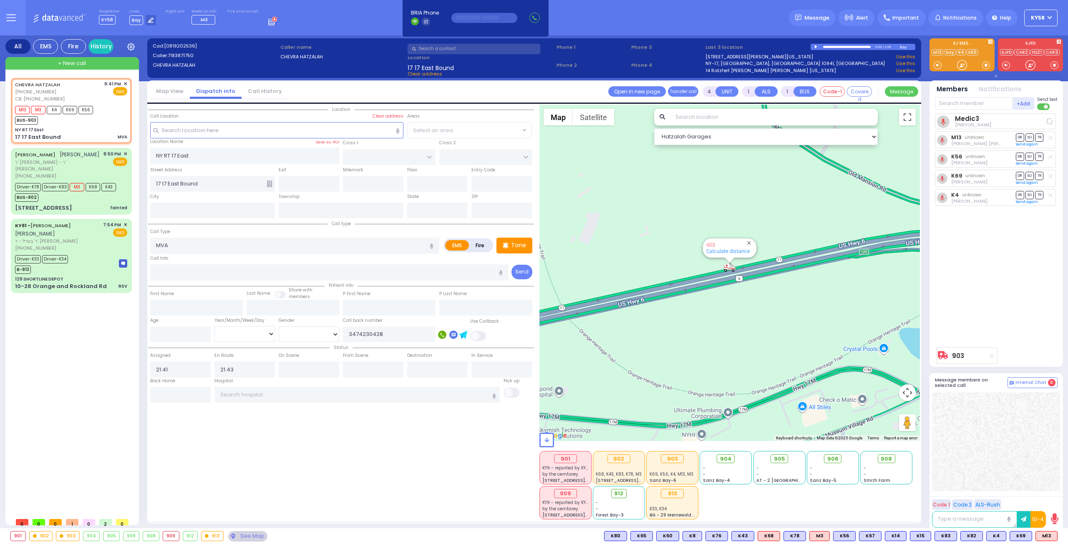
select select
click at [312, 178] on input "text" at bounding box center [309, 184] width 60 height 16
click at [390, 182] on input "text" at bounding box center [373, 184] width 60 height 16
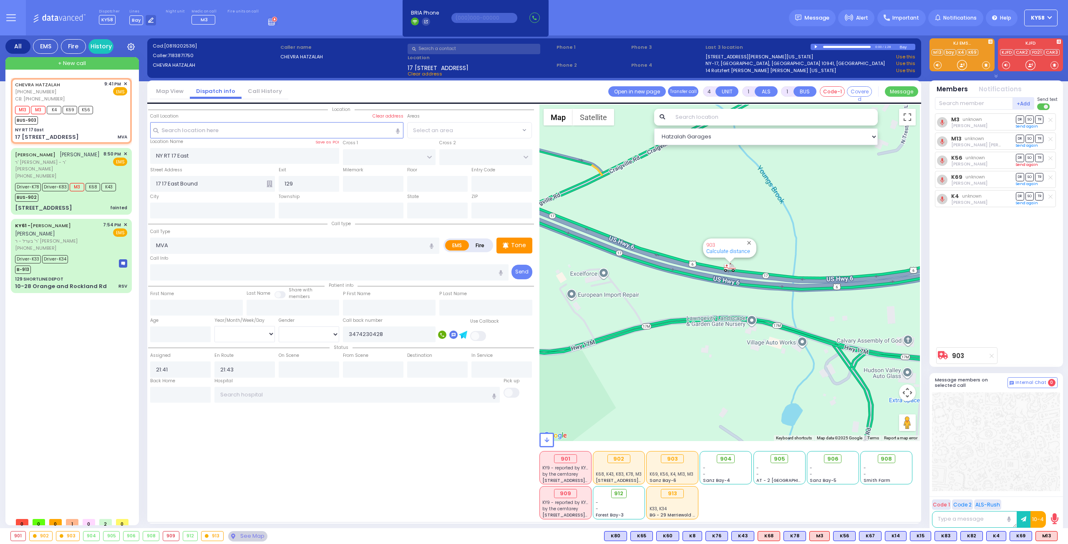
click at [1027, 164] on link "Send again" at bounding box center [1027, 164] width 22 height 5
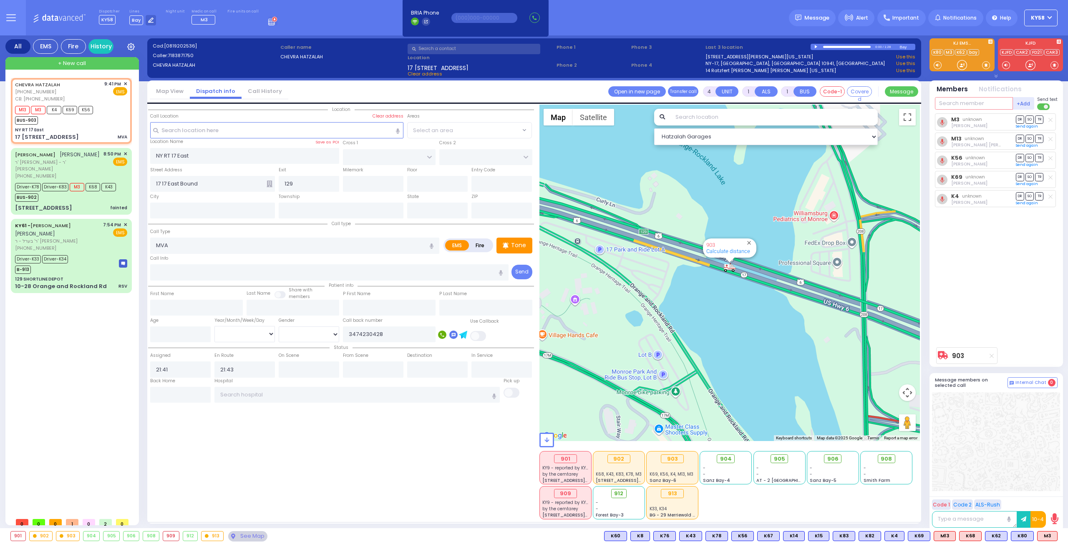
click at [983, 103] on input "text" at bounding box center [974, 103] width 78 height 13
click at [965, 122] on div "KY68" at bounding box center [963, 120] width 42 height 8
select select
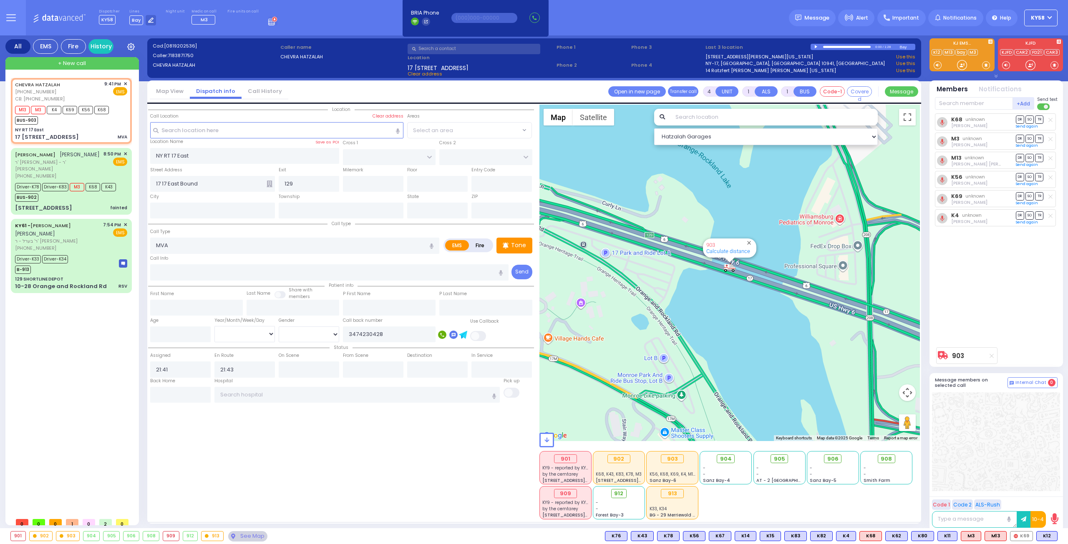
type input "6"
select select
radio input "true"
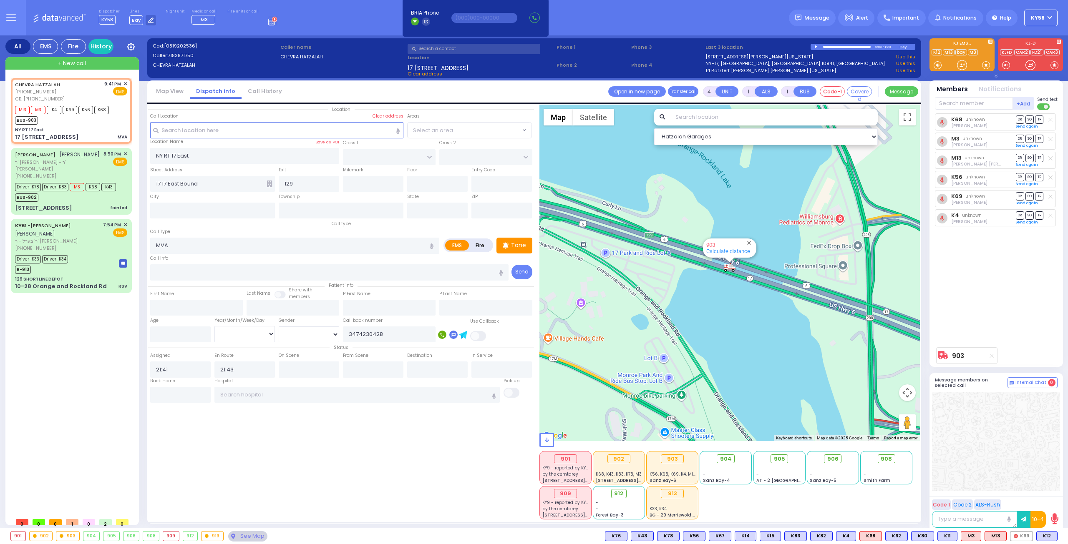
type input "Baruch"
type input "Wolf"
select select "Year"
select select "Hatzalah Garages"
select select
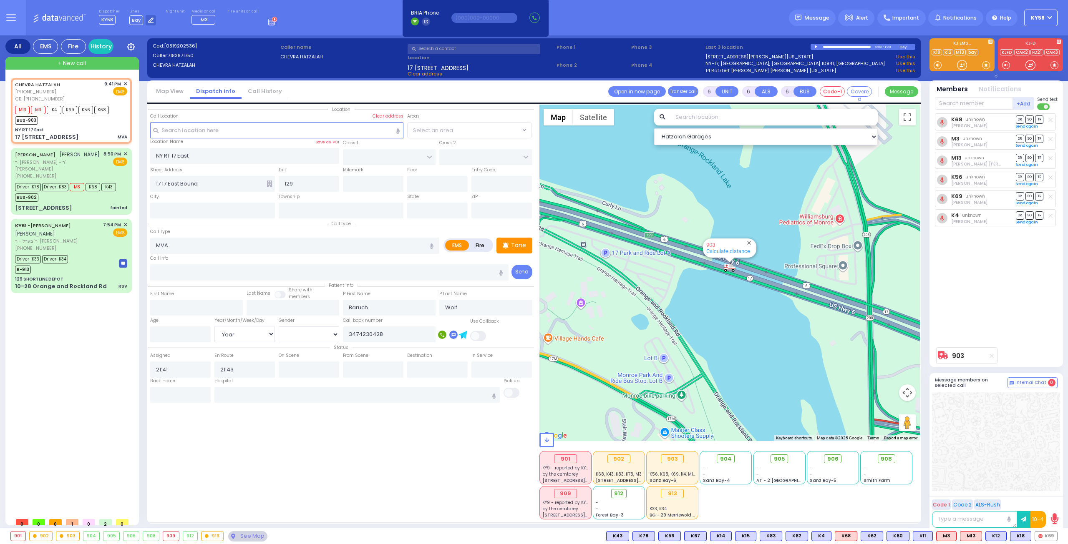
radio input "true"
select select "Year"
select select "Hatzalah Garages"
select select
radio input "true"
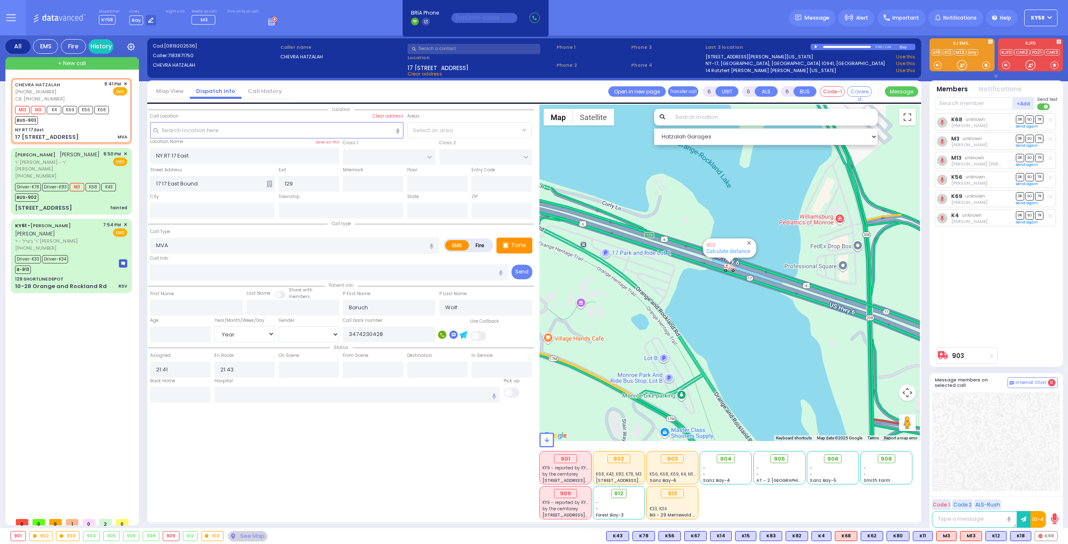
select select "Year"
select select "Hatzalah Garages"
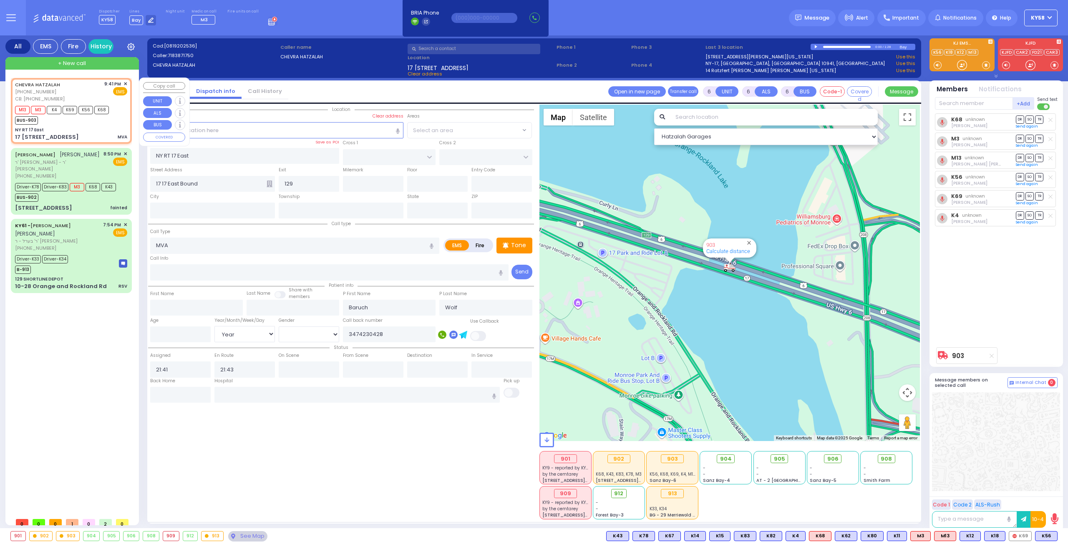
click at [123, 84] on span "✕" at bounding box center [125, 83] width 4 height 7
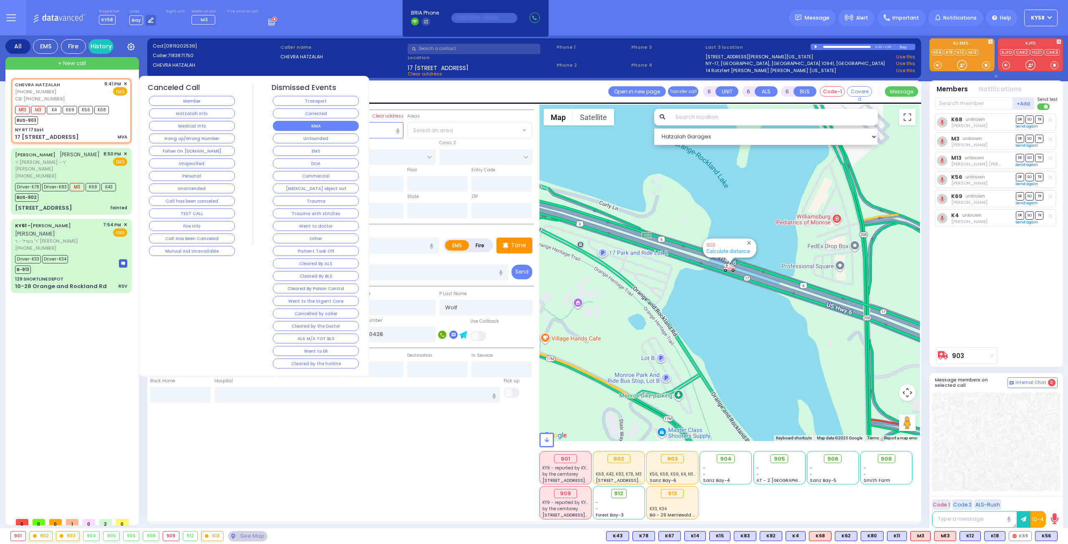
click at [304, 125] on button "RMA" at bounding box center [316, 126] width 86 height 10
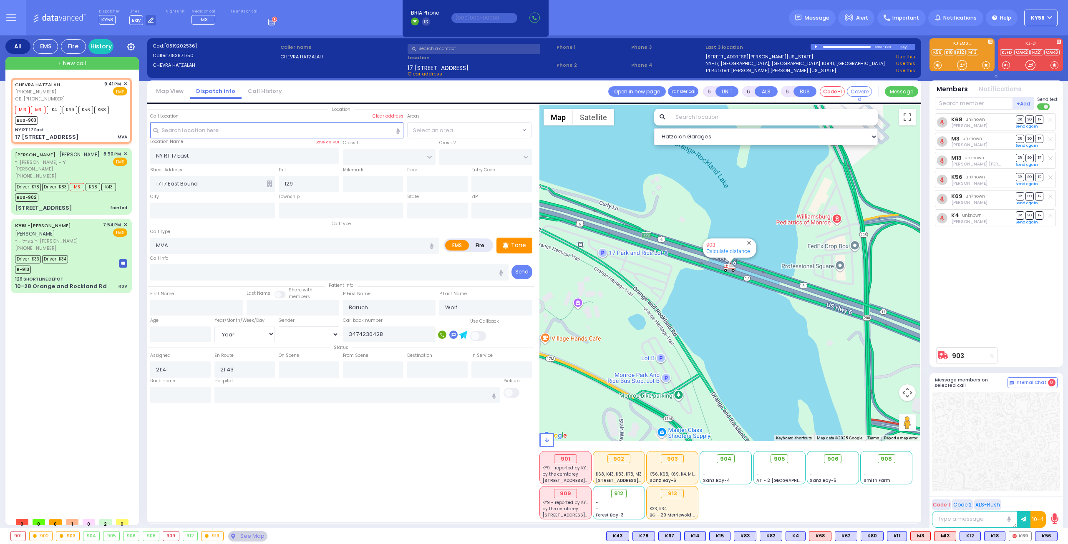
select select
radio input "true"
select select
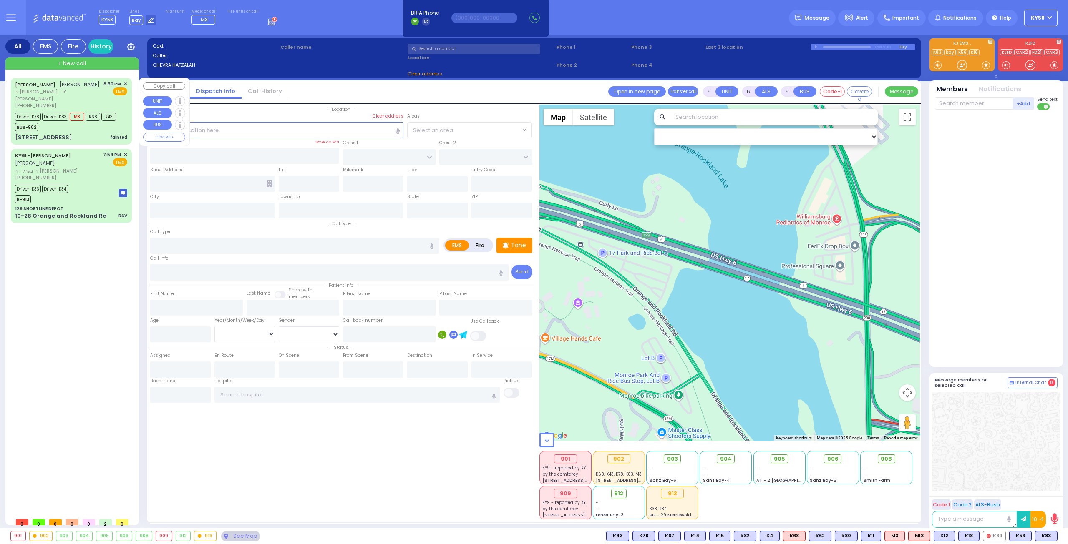
click at [68, 89] on div "YESHAYA GEDALYE GLANZ ישעי' גדלי' גלאנץ" at bounding box center [57, 84] width 85 height 8
select select
type input "fainted"
radio input "true"
type input "[PERSON_NAME]"
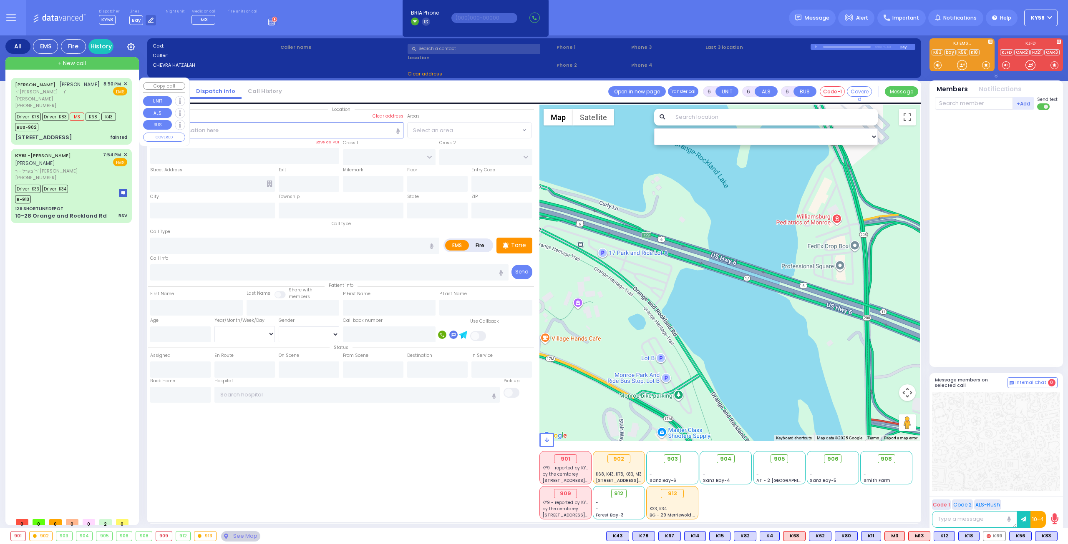
type input "GLANZ"
type input "[PERSON_NAME]"
type input "37"
select select "Year"
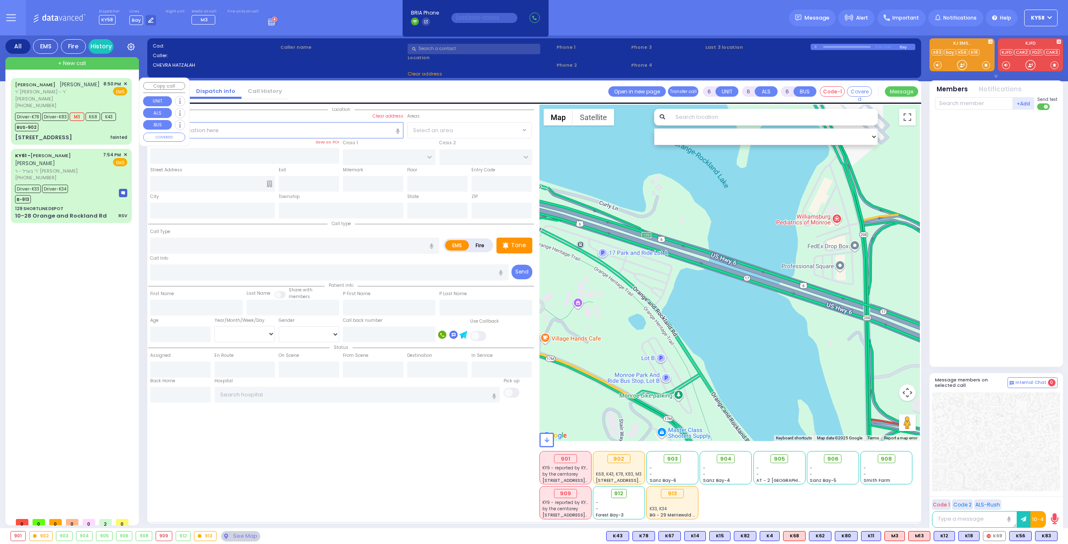
select select "[DEMOGRAPHIC_DATA]"
type input "20:50"
type input "20:51"
type input "20:53"
type input "21:24"
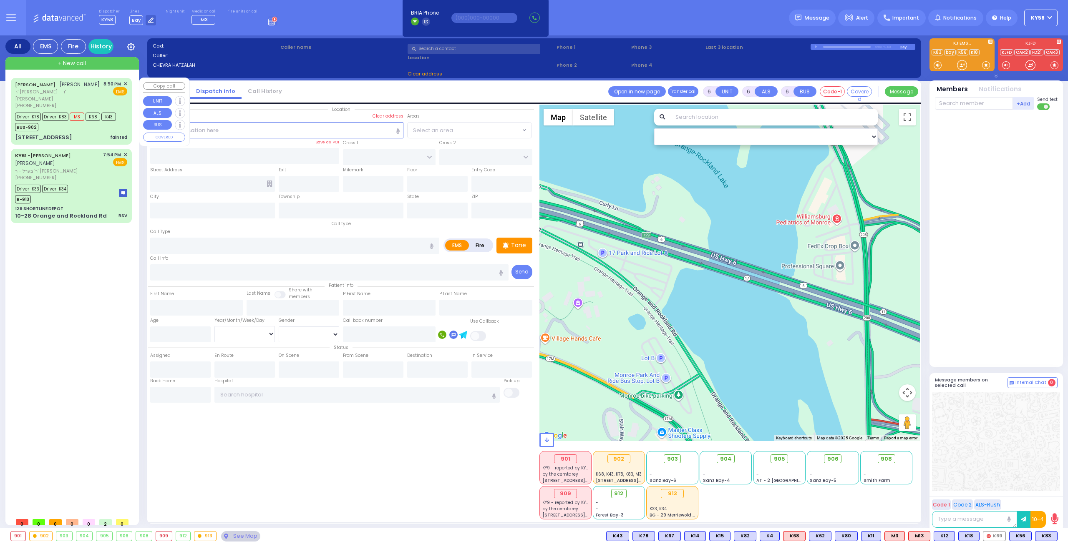
type input "21:49"
type input "21:52"
type input "[GEOGRAPHIC_DATA]"
select select "Hatzalah Garages"
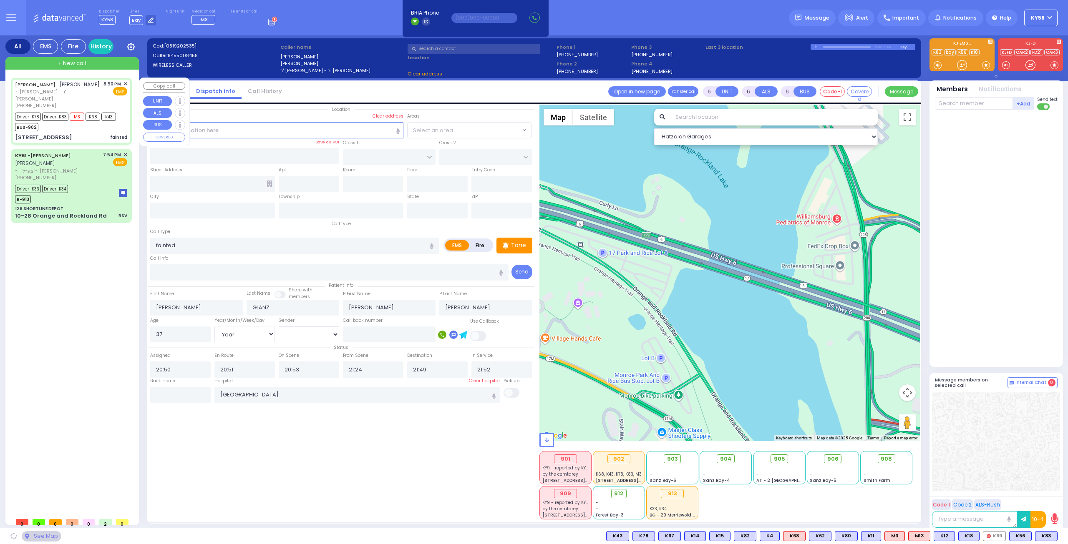
type input "[STREET_ADDRESS]"
type input "MONROE"
type input "[US_STATE]"
type input "10950"
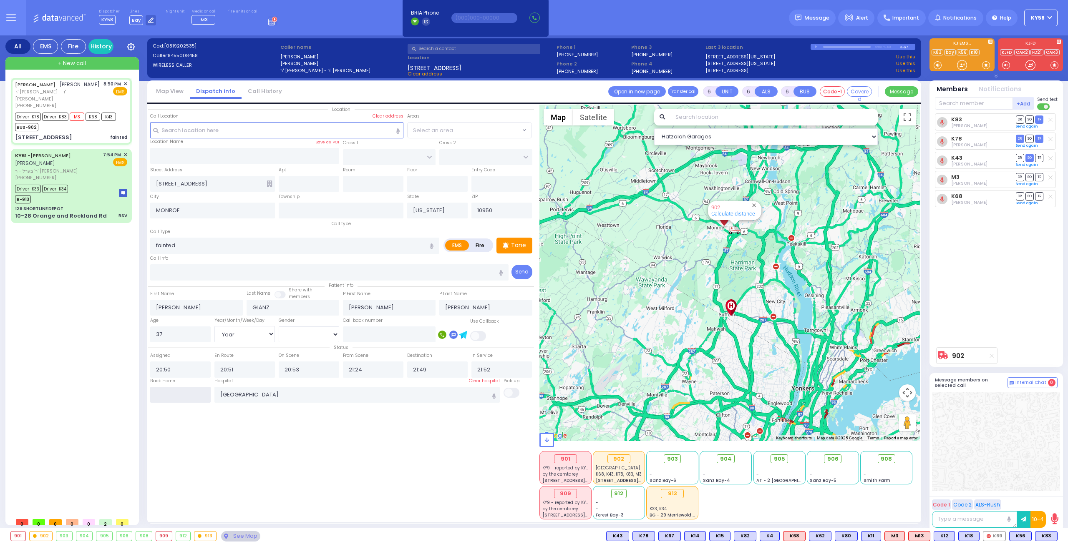
click at [195, 392] on input "text" at bounding box center [180, 395] width 60 height 16
type input "22:20"
select select
radio input "true"
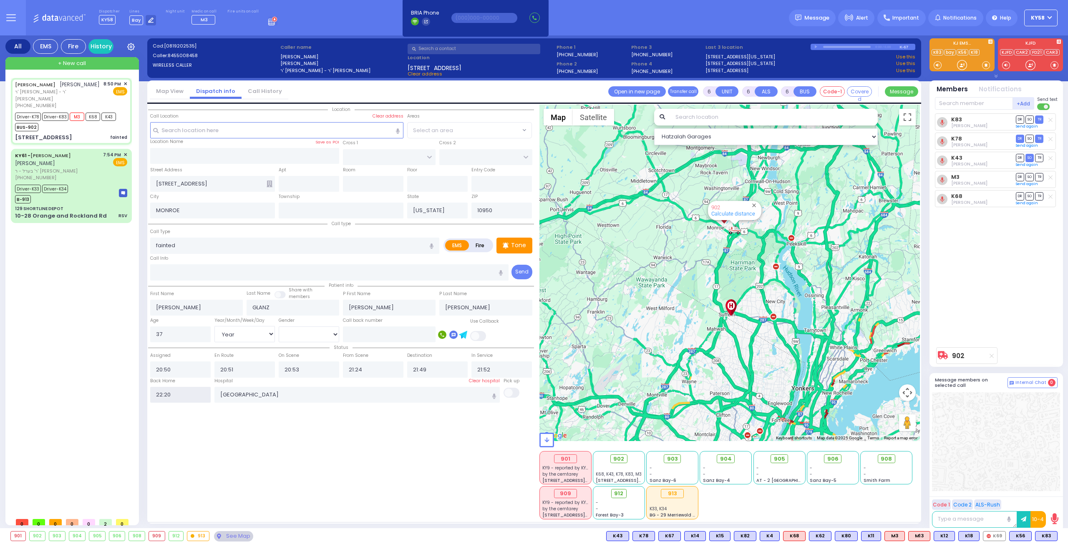
select select
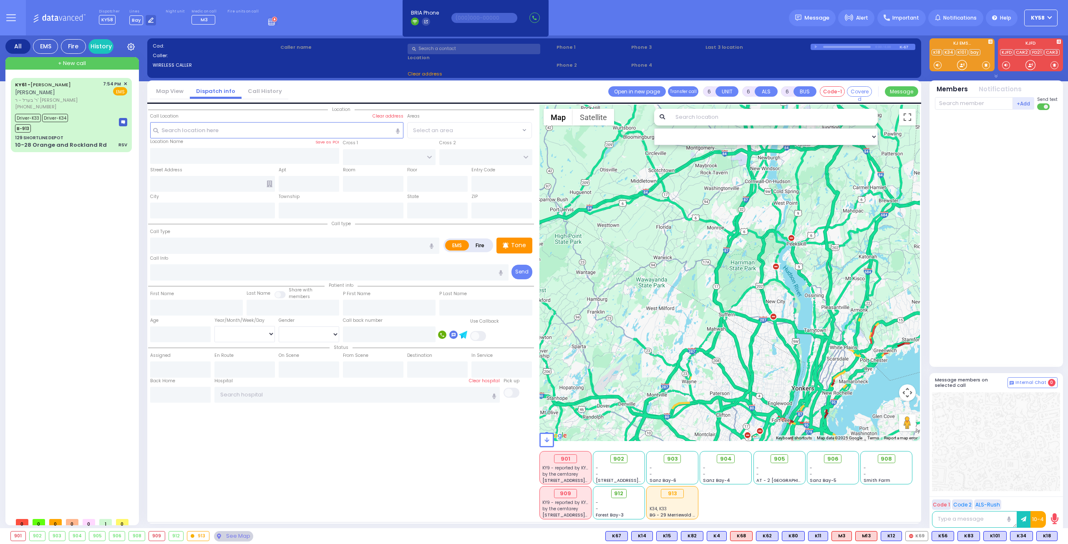
click at [268, 22] on icon at bounding box center [272, 20] width 9 height 9
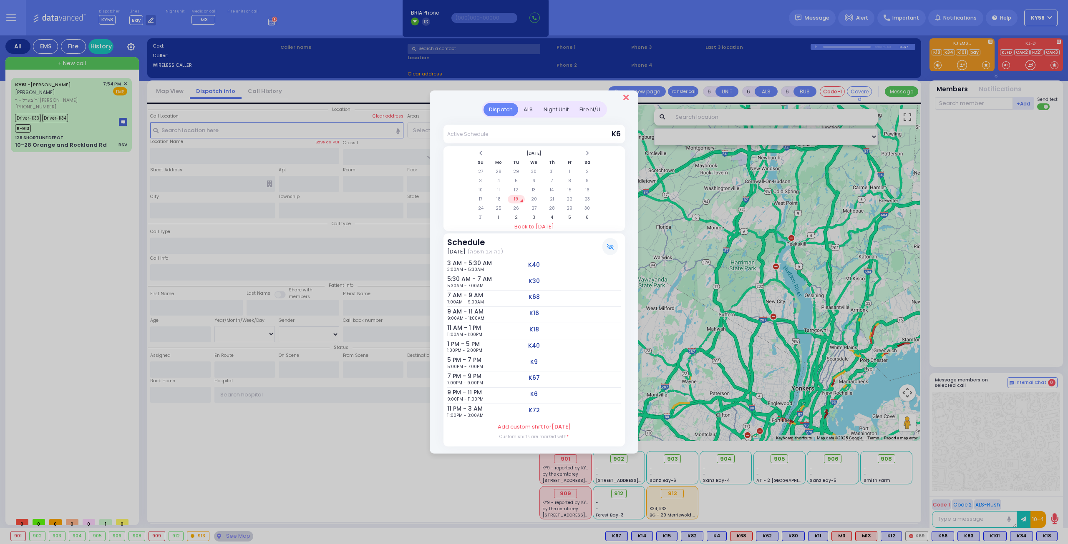
click at [626, 99] on icon "Close" at bounding box center [625, 97] width 5 height 8
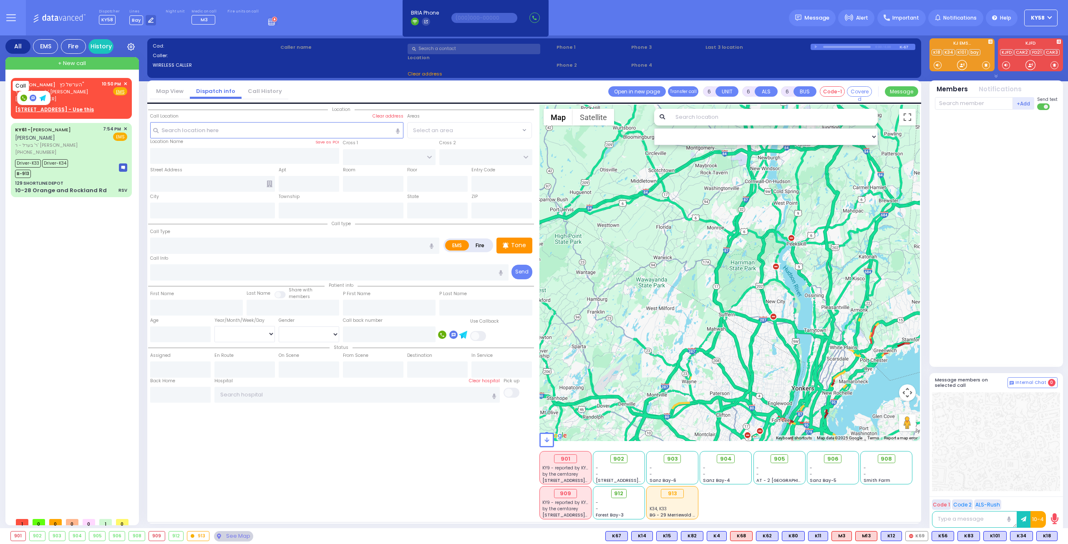
click at [23, 98] on icon at bounding box center [23, 98] width 3 height 3
type input "8454996173"
click at [126, 81] on span "✕" at bounding box center [125, 83] width 4 height 7
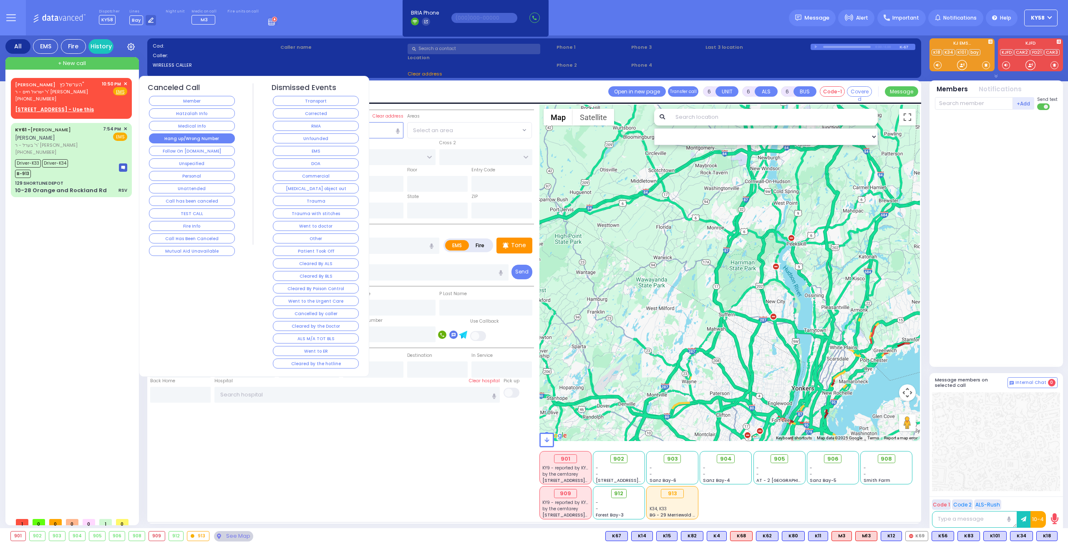
click at [163, 139] on button "Hang up/Wrong Number" at bounding box center [192, 138] width 86 height 10
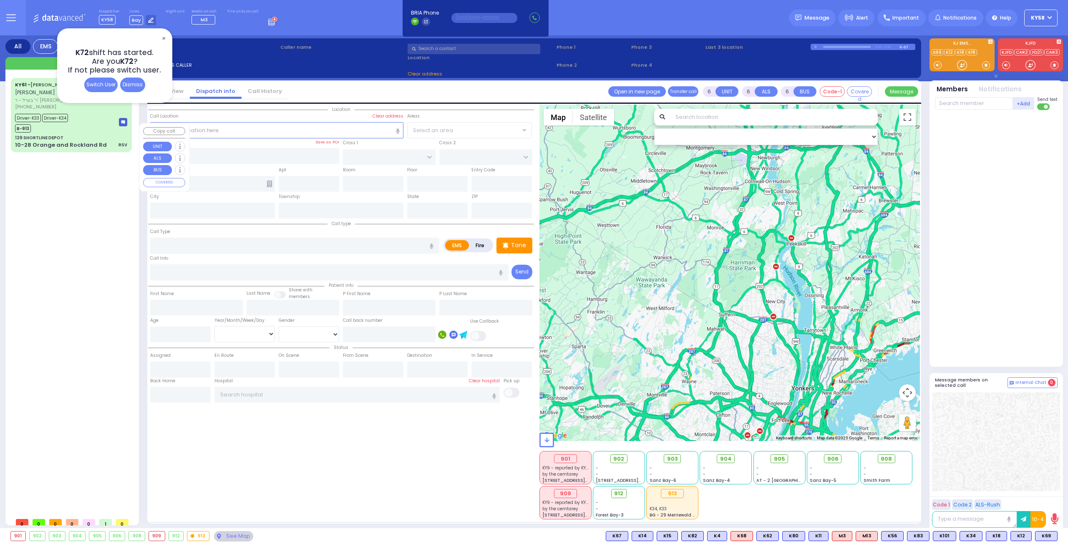
select select
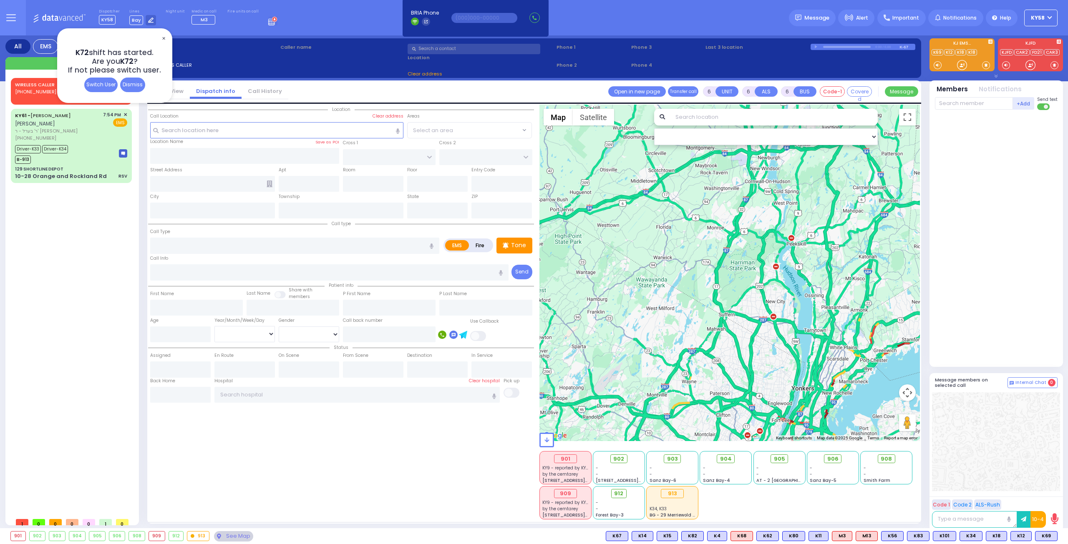
click at [161, 37] on span "✕" at bounding box center [163, 39] width 7 height 10
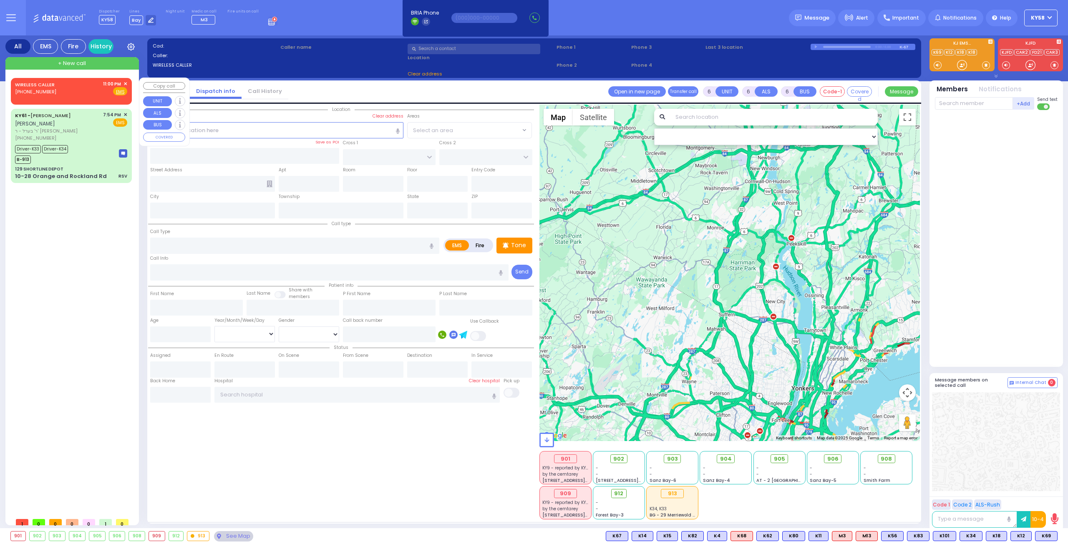
click at [43, 89] on span "(845) 925-4352" at bounding box center [35, 91] width 41 height 7
type input "2"
type input "1"
select select
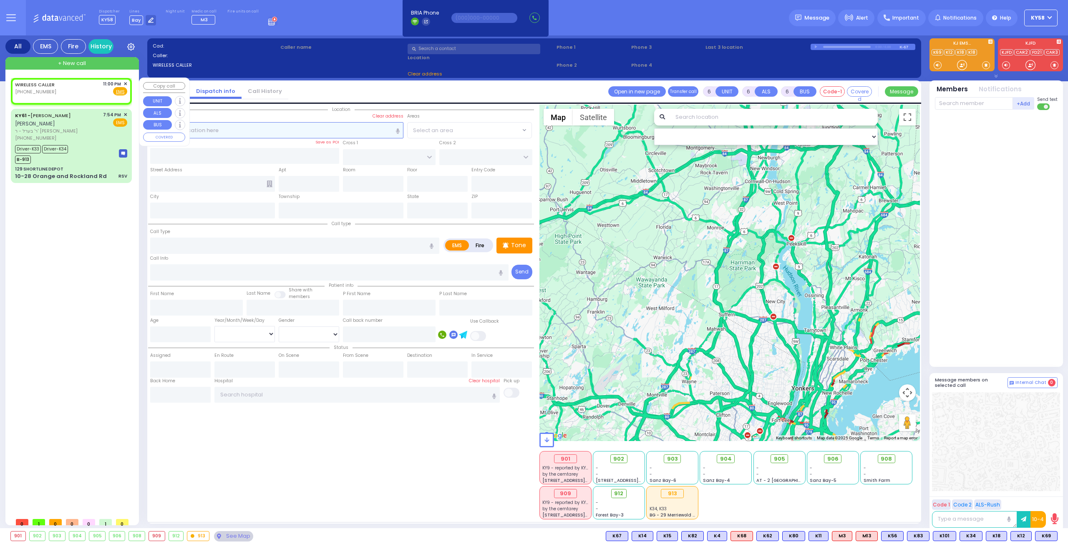
radio input "true"
select select
type input "23:00"
select select "Hatzalah Garages"
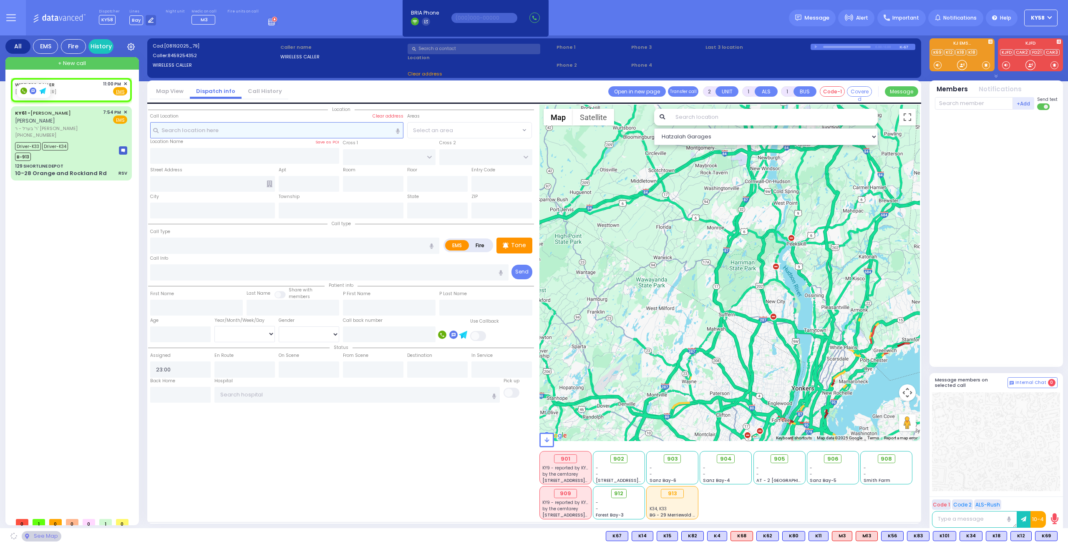
select select
radio input "true"
select select
select select "Hatzalah Garages"
click at [23, 89] on rect at bounding box center [23, 91] width 7 height 7
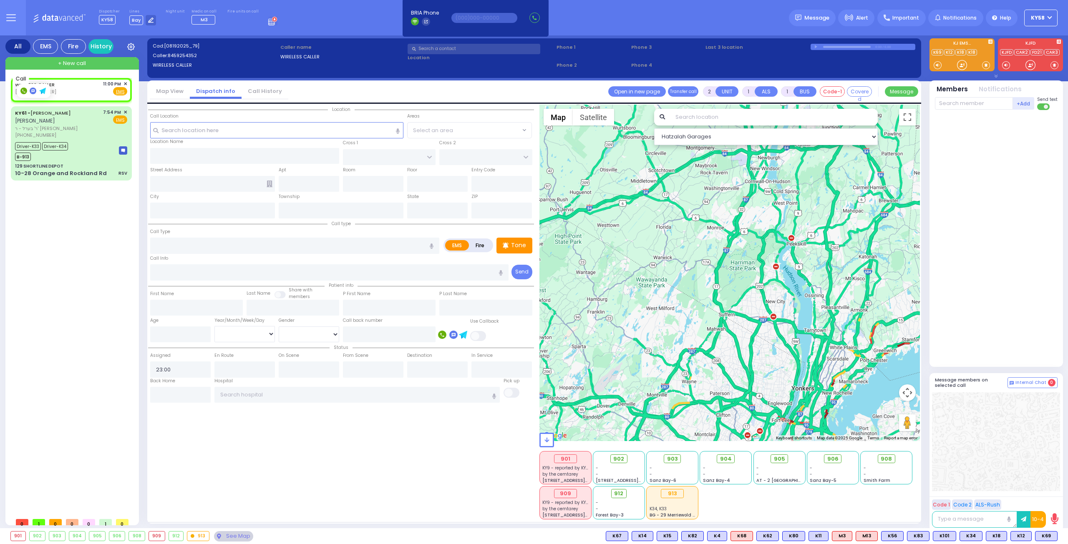
type input "8459254352"
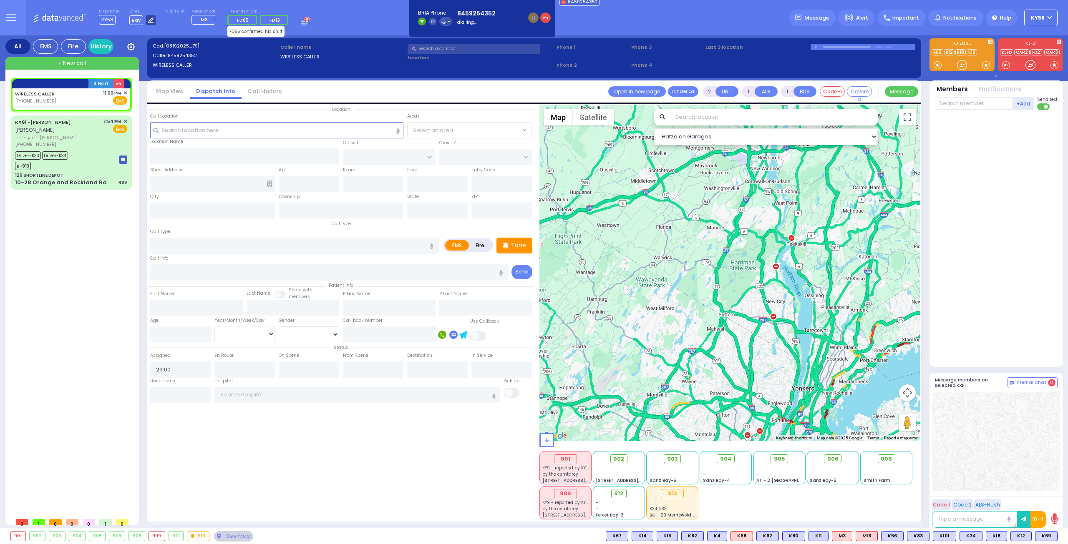
click at [148, 15] on div at bounding box center [151, 20] width 10 height 10
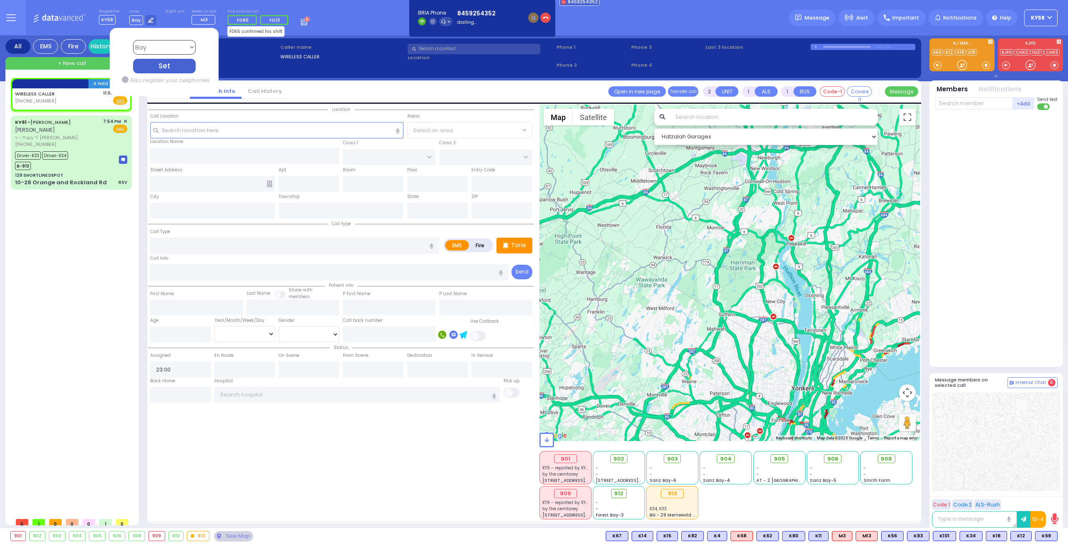
click at [170, 49] on select "Bay K-14 K-16 K-18 K-40 K-6 K-61 K-63 K-67 K-72 Medic 7 K-68 K-48 D-801 D-802 D…" at bounding box center [164, 47] width 63 height 15
select select "4"
click at [133, 40] on select "Bay K-14 K-16 K-18 K-40 K-6 K-61 K-63 K-67 K-72 Medic 7 K-68 K-48 D-801 D-802 D…" at bounding box center [164, 47] width 63 height 15
click at [159, 64] on div "Set" at bounding box center [164, 66] width 63 height 15
